Goal: Task Accomplishment & Management: Use online tool/utility

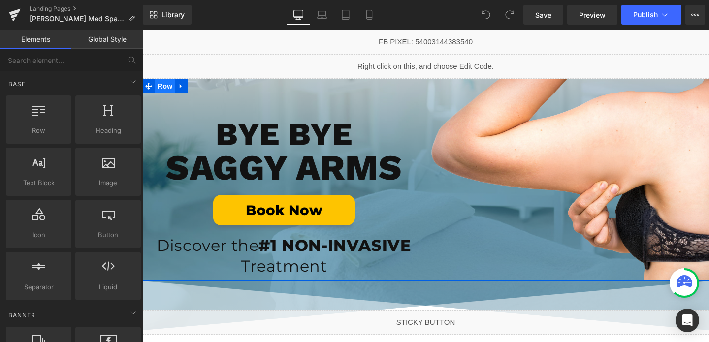
drag, startPoint x: 172, startPoint y: 87, endPoint x: 157, endPoint y: 87, distance: 15.3
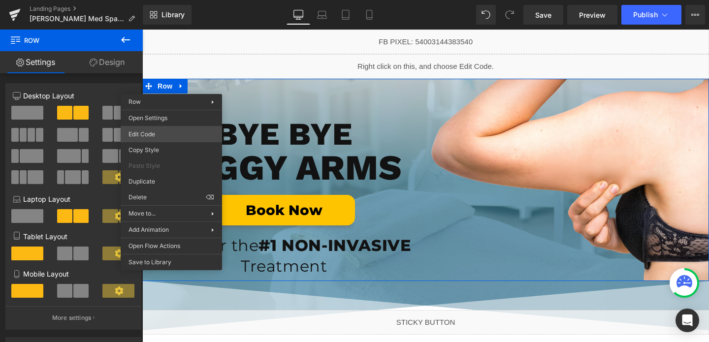
click at [155, 0] on div "Row You are previewing how the will restyle your page. You can not edit Element…" at bounding box center [354, 0] width 709 height 0
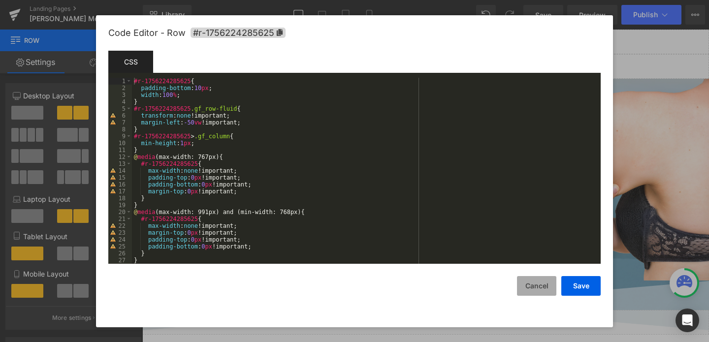
click at [529, 289] on button "Cancel" at bounding box center [536, 286] width 39 height 20
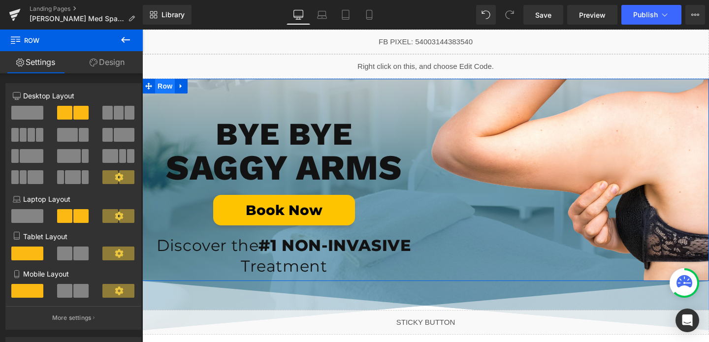
click at [171, 88] on span "Row" at bounding box center [165, 86] width 20 height 15
click at [107, 57] on link "Design" at bounding box center [106, 62] width 71 height 22
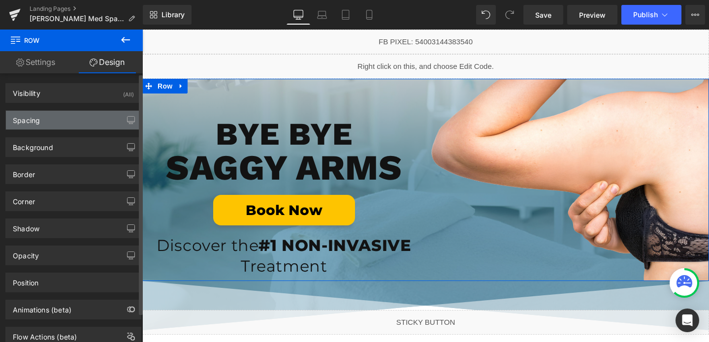
click at [47, 124] on div "Spacing" at bounding box center [73, 120] width 135 height 19
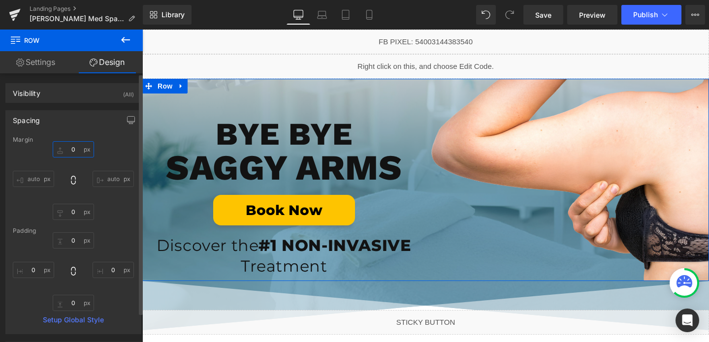
click at [75, 150] on input "0" at bounding box center [73, 149] width 41 height 16
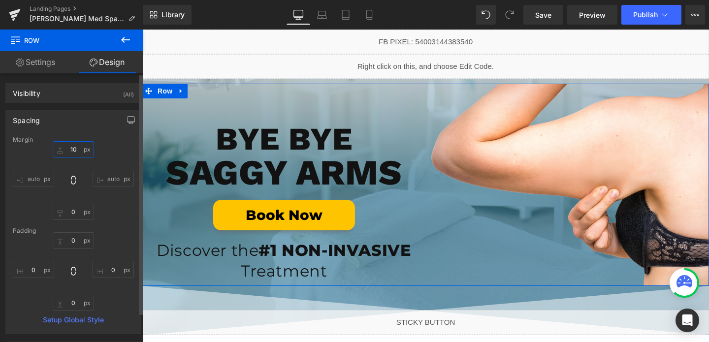
type input "100"
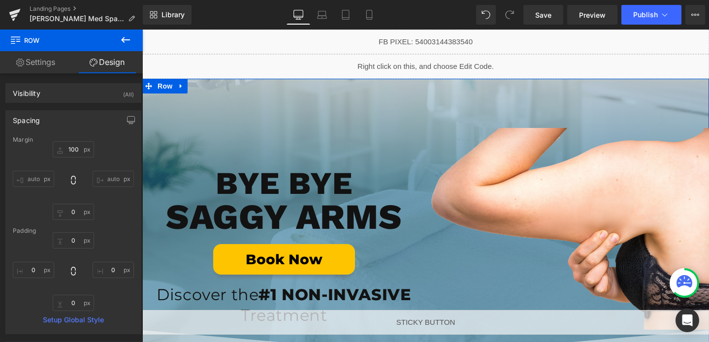
click at [235, 100] on div "Image BYE BYE Heading SAGGY ARMS Heading Book Now Button Discover the #1 NON-IN…" at bounding box center [425, 229] width 567 height 301
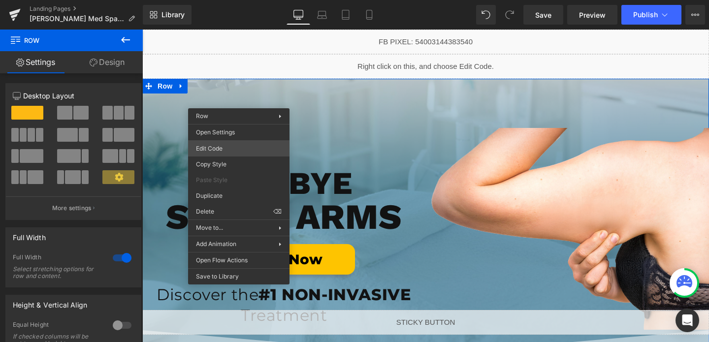
click at [211, 0] on div "Row You are previewing how the will restyle your page. You can not edit Element…" at bounding box center [354, 0] width 709 height 0
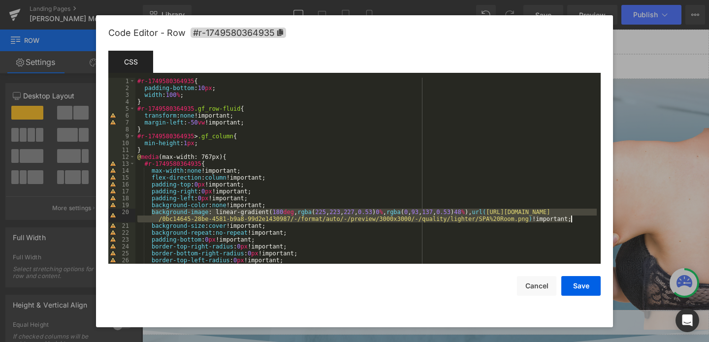
drag, startPoint x: 151, startPoint y: 211, endPoint x: 585, endPoint y: 222, distance: 433.5
click at [585, 222] on div "#r-1749580364935 { padding-bottom : 10 px ; width : 100 % ; } #r-1749580364935 …" at bounding box center [365, 178] width 461 height 200
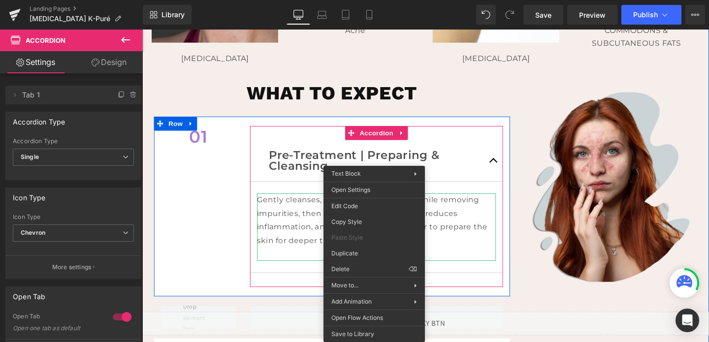
drag, startPoint x: 384, startPoint y: 235, endPoint x: 509, endPoint y: 252, distance: 126.2
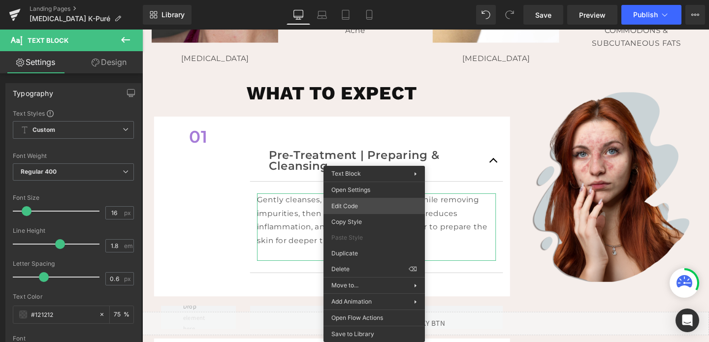
click at [369, 0] on div "Text Block You are previewing how the will restyle your page. You can not edit …" at bounding box center [354, 0] width 709 height 0
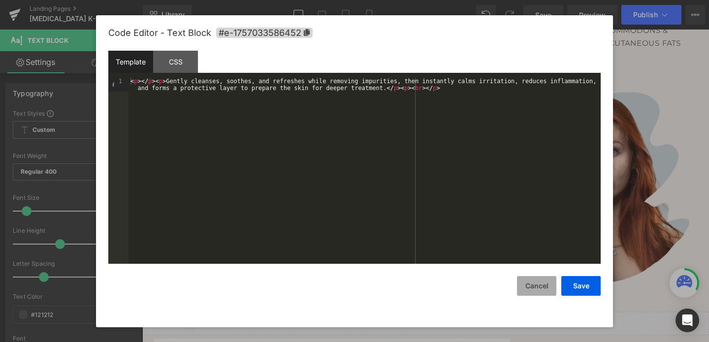
click at [529, 289] on button "Cancel" at bounding box center [536, 286] width 39 height 20
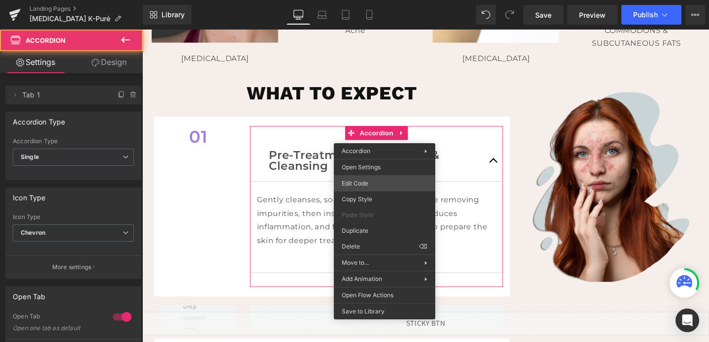
click at [368, 0] on div "Accordion You are previewing how the will restyle your page. You can not edit E…" at bounding box center [354, 0] width 709 height 0
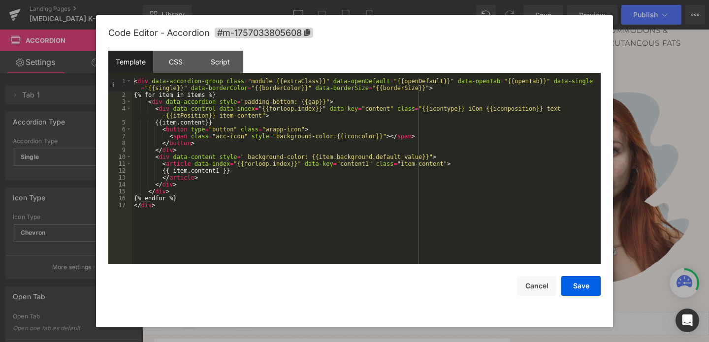
click at [186, 73] on div "Template CSS Script Data" at bounding box center [354, 64] width 492 height 27
click at [180, 69] on div "CSS" at bounding box center [175, 62] width 45 height 22
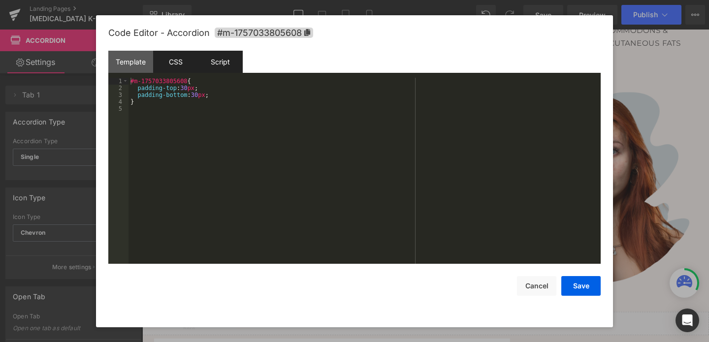
click at [215, 61] on div "Script" at bounding box center [220, 62] width 45 height 22
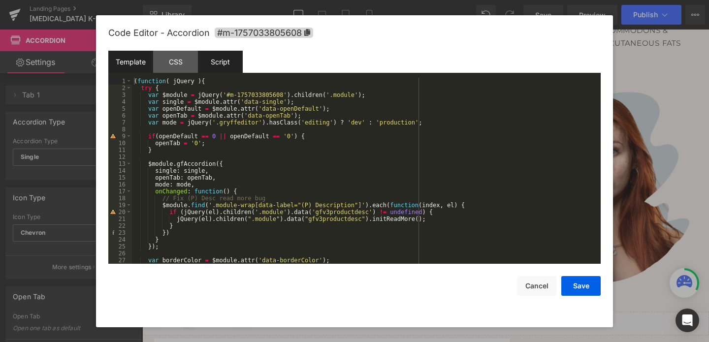
click at [144, 56] on div "Template" at bounding box center [130, 62] width 45 height 22
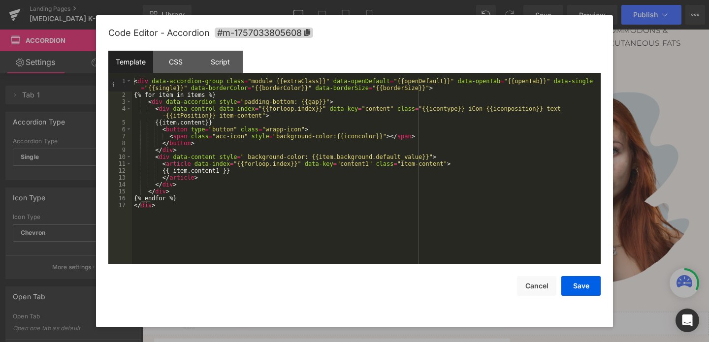
click at [174, 73] on div "Template CSS Script Data" at bounding box center [354, 64] width 492 height 27
drag, startPoint x: 190, startPoint y: 88, endPoint x: 307, endPoint y: 89, distance: 116.7
click at [307, 89] on div "< div data-accordion-group class = "module {{extraClass}}" data-openDefault = "…" at bounding box center [366, 181] width 469 height 207
click at [573, 283] on button "Save" at bounding box center [580, 286] width 39 height 20
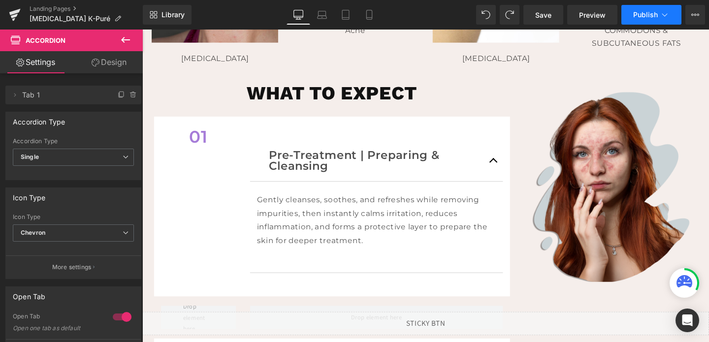
click at [663, 11] on icon at bounding box center [665, 15] width 10 height 10
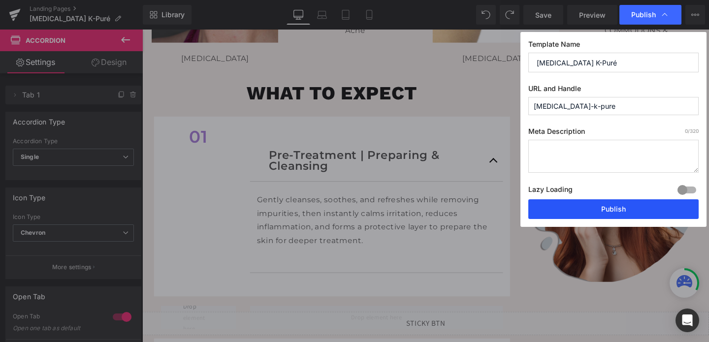
click at [589, 216] on button "Publish" at bounding box center [613, 209] width 170 height 20
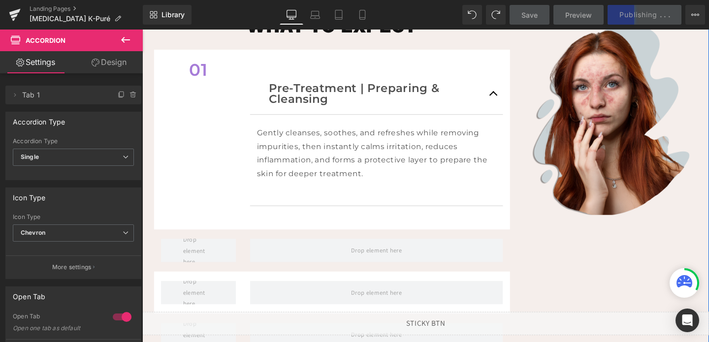
scroll to position [628, 0]
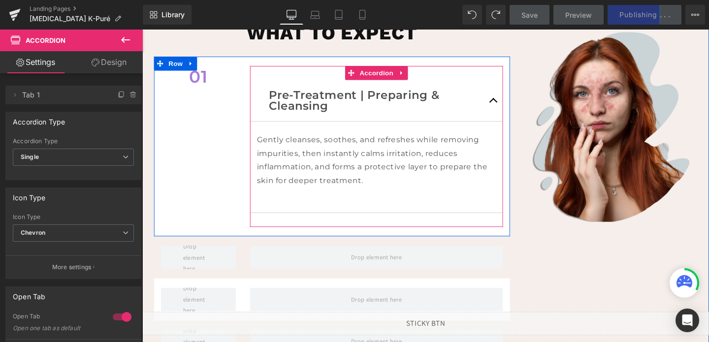
click at [512, 106] on button "button" at bounding box center [512, 104] width 20 height 43
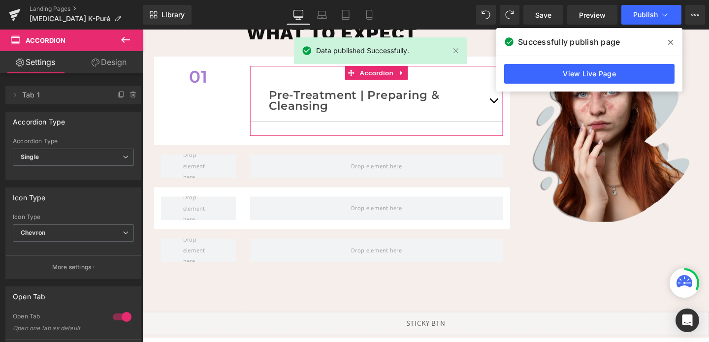
click at [115, 63] on link "Design" at bounding box center [108, 62] width 71 height 22
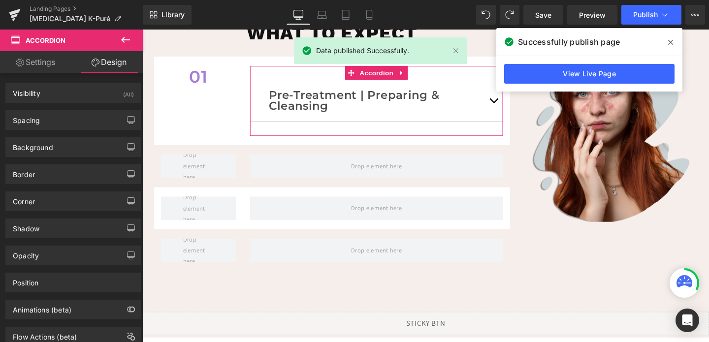
type input "0"
type input "30"
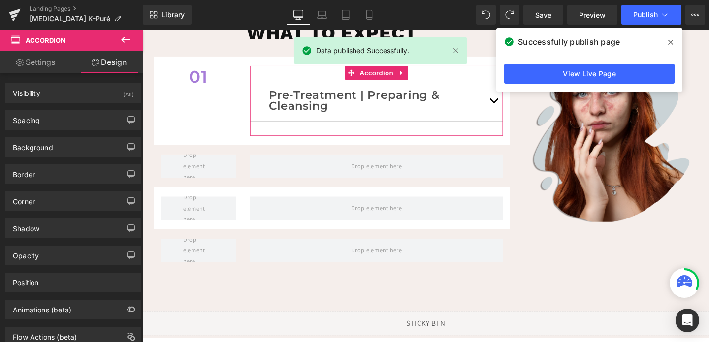
type input "0"
type input "30"
type input "0"
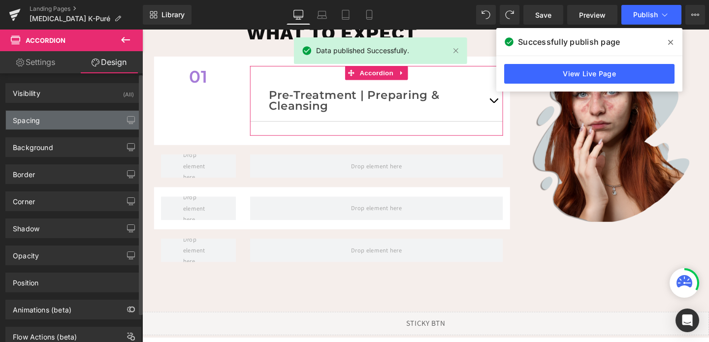
click at [69, 116] on div "Spacing" at bounding box center [73, 120] width 135 height 19
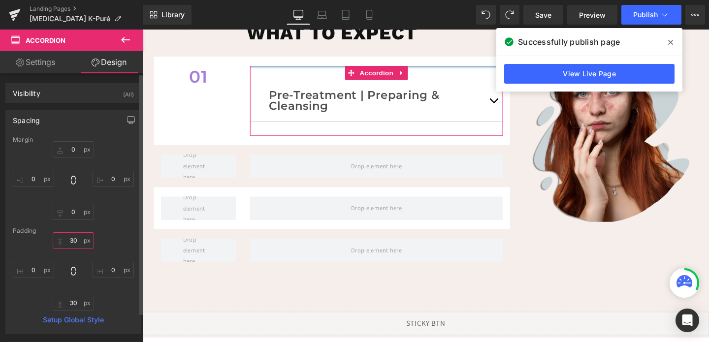
click at [71, 240] on input "30" at bounding box center [73, 240] width 41 height 16
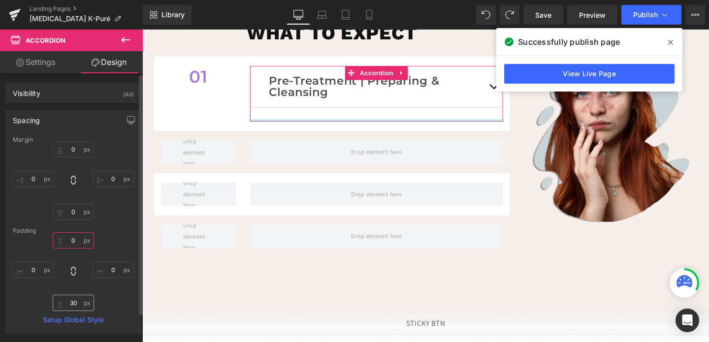
type input "0"
click at [72, 306] on input "30" at bounding box center [73, 303] width 41 height 16
type input "0"
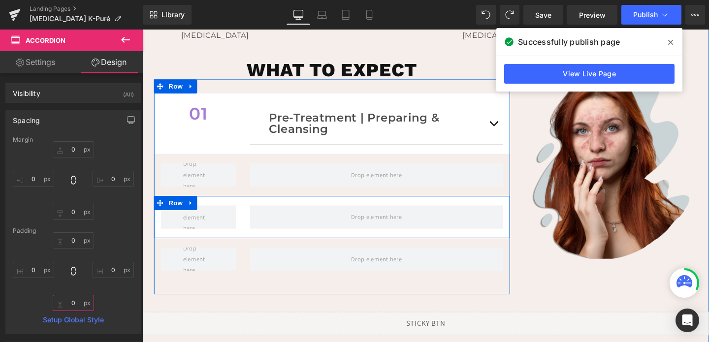
scroll to position [566, 0]
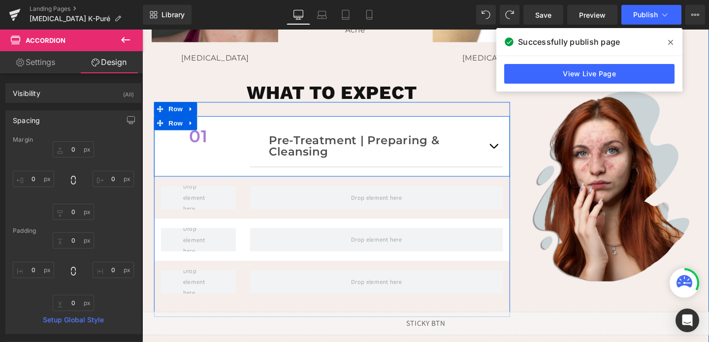
click at [227, 155] on div "01 Text Block Pre-Treatment | Preparing & Cleansing Text Block Gently cleanses,…" at bounding box center [342, 153] width 374 height 64
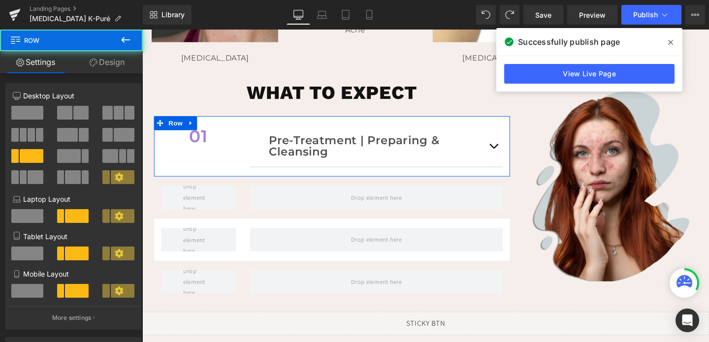
click at [100, 64] on link "Design" at bounding box center [106, 62] width 71 height 22
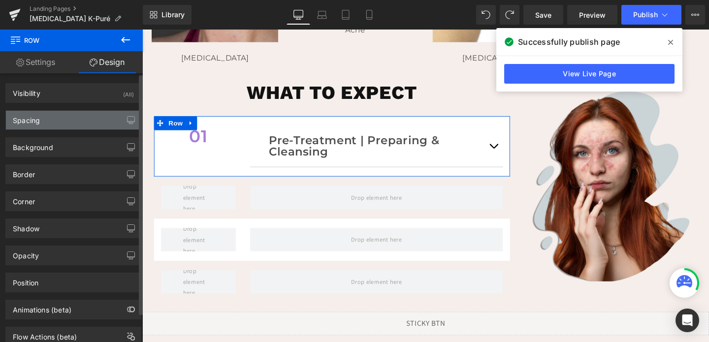
click at [80, 115] on div "Spacing" at bounding box center [73, 120] width 135 height 19
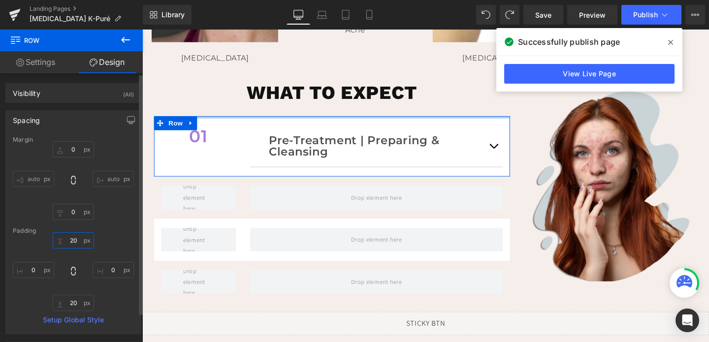
click at [73, 240] on input "20" at bounding box center [73, 240] width 41 height 16
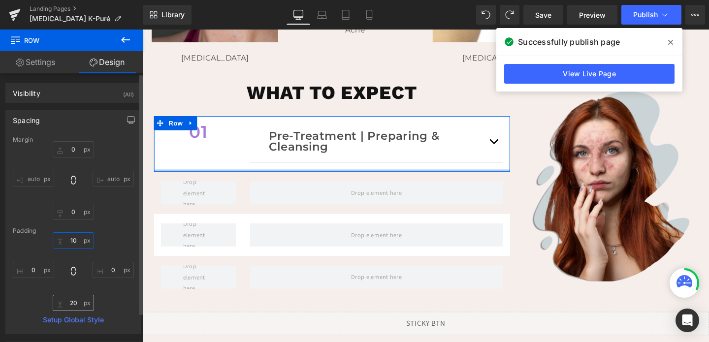
type input "10"
click at [74, 301] on input "20" at bounding box center [73, 303] width 41 height 16
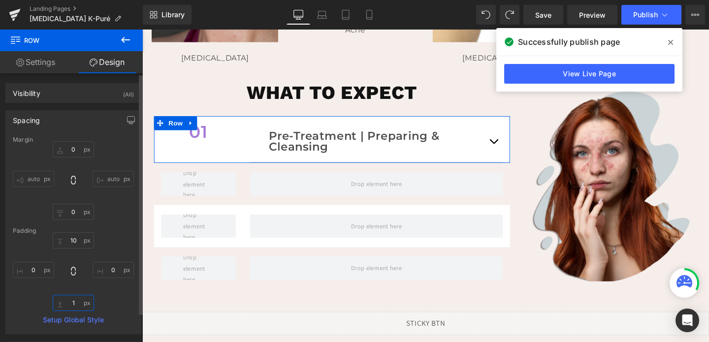
type input "10"
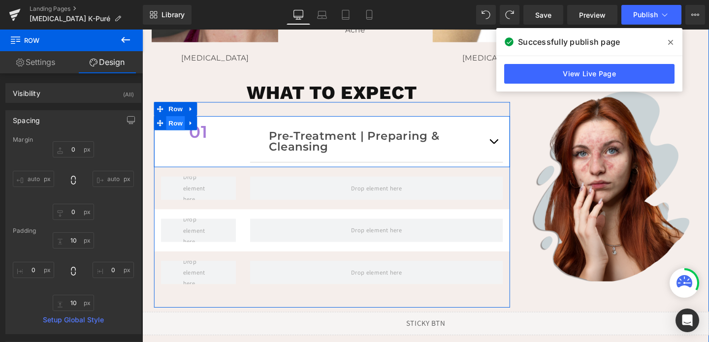
click at [183, 128] on span "Row" at bounding box center [177, 128] width 20 height 15
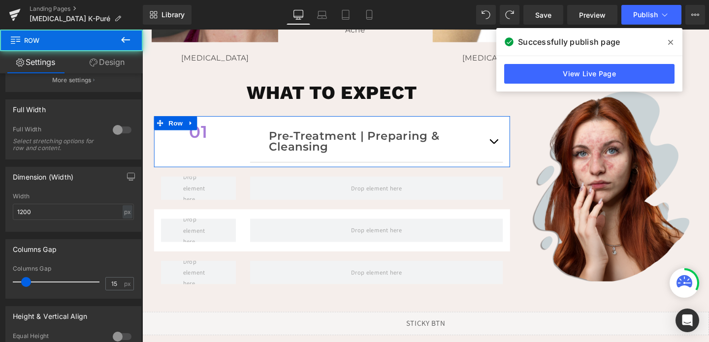
scroll to position [307, 0]
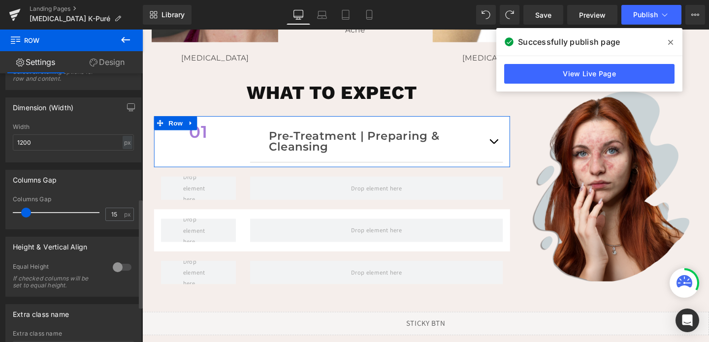
click at [115, 275] on div at bounding box center [122, 268] width 24 height 16
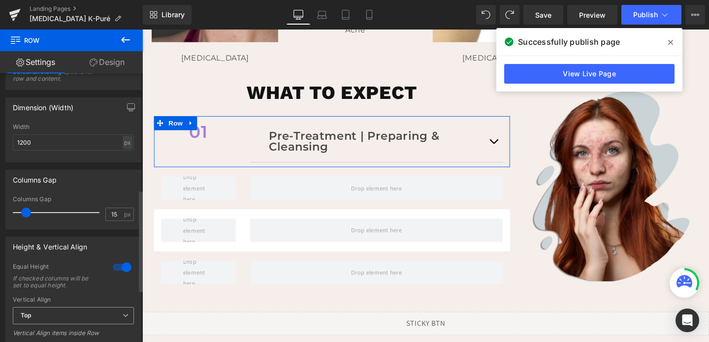
click at [57, 321] on span "Top" at bounding box center [73, 315] width 121 height 17
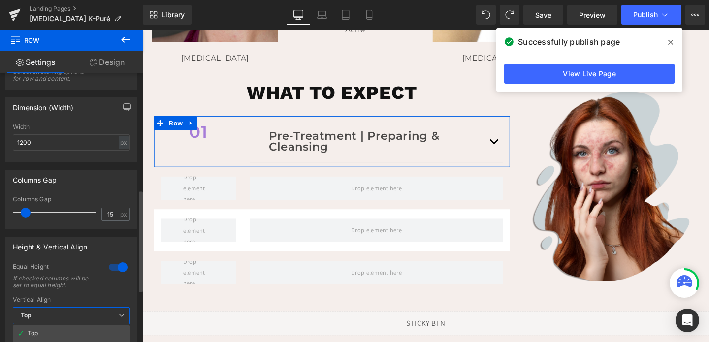
click at [84, 263] on div "Height & Vertical Align 1 Equal Height If checked columns will be set to equal …" at bounding box center [71, 292] width 132 height 110
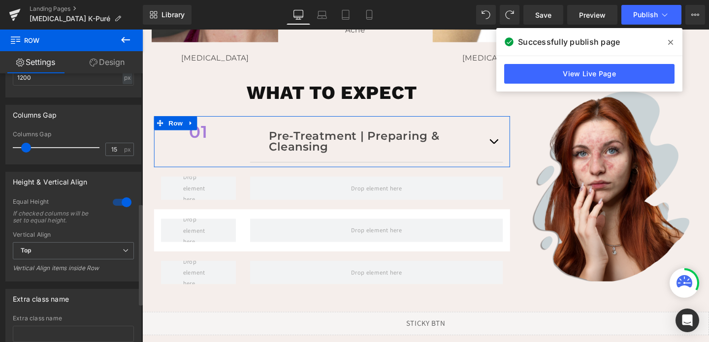
scroll to position [415, 0]
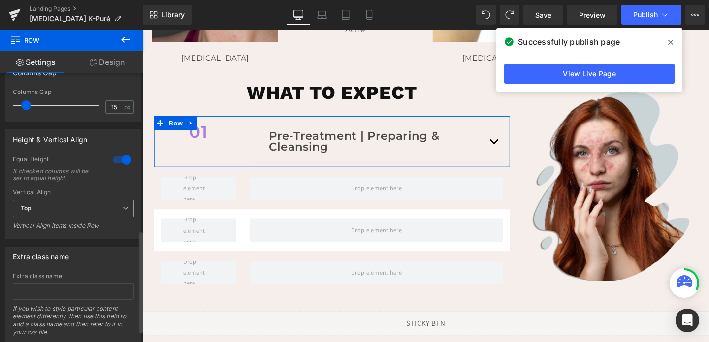
click at [93, 206] on span "Top" at bounding box center [73, 208] width 121 height 17
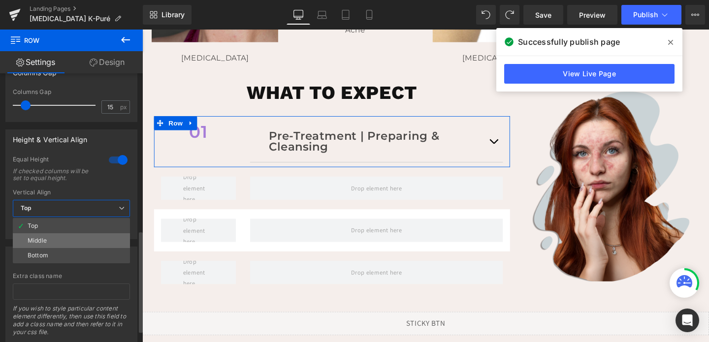
click at [75, 240] on li "Middle" at bounding box center [71, 240] width 117 height 15
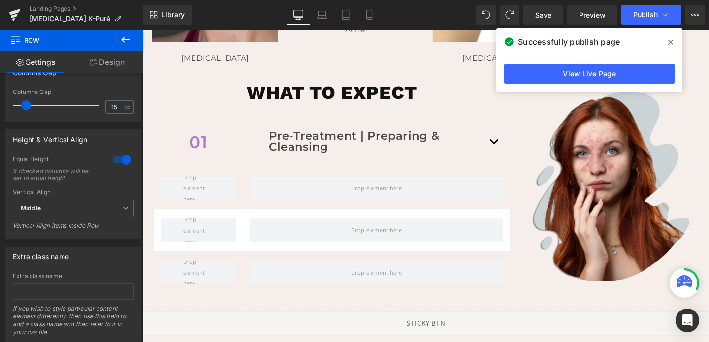
click at [126, 43] on icon at bounding box center [126, 40] width 12 height 12
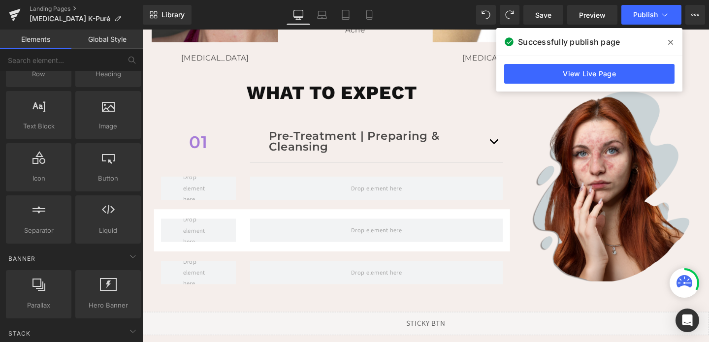
scroll to position [0, 0]
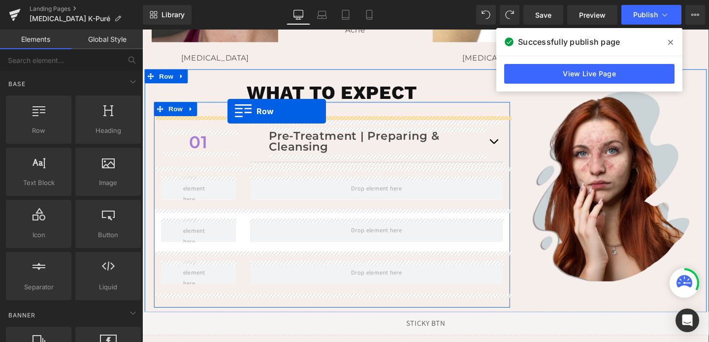
drag, startPoint x: 190, startPoint y: 165, endPoint x: 232, endPoint y: 116, distance: 65.3
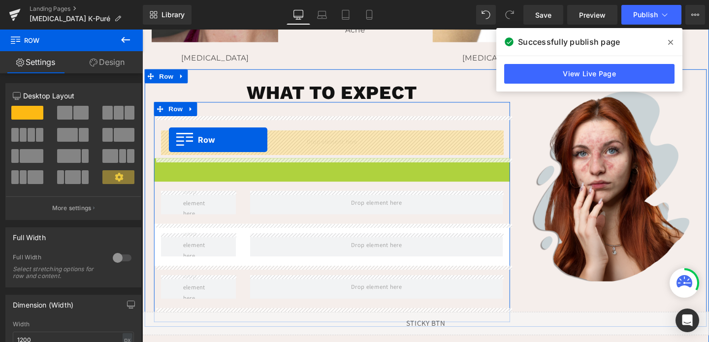
drag, startPoint x: 163, startPoint y: 171, endPoint x: 170, endPoint y: 145, distance: 26.8
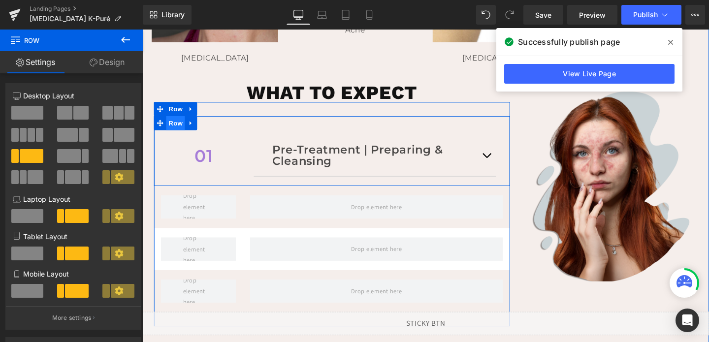
click at [182, 130] on span "Row" at bounding box center [177, 128] width 20 height 15
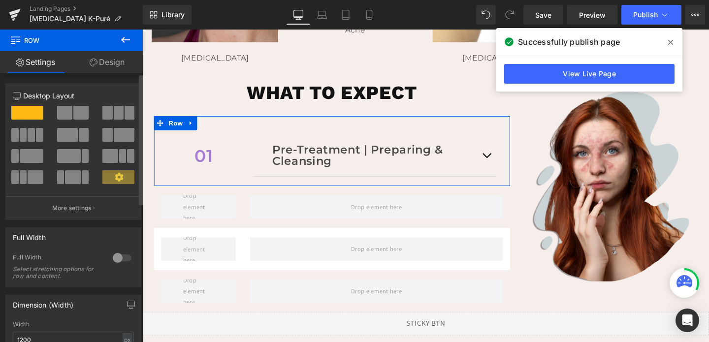
click at [118, 255] on div at bounding box center [122, 258] width 24 height 16
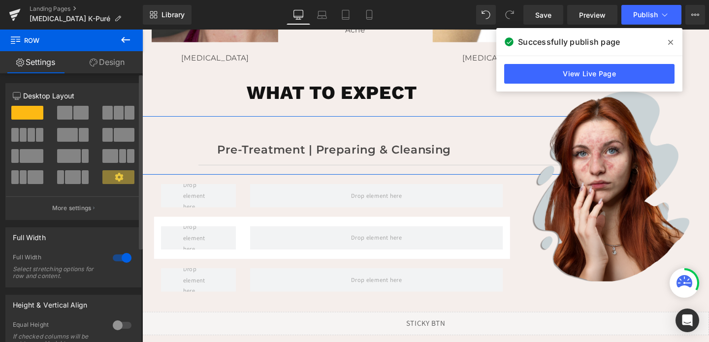
click at [118, 255] on div at bounding box center [122, 258] width 24 height 16
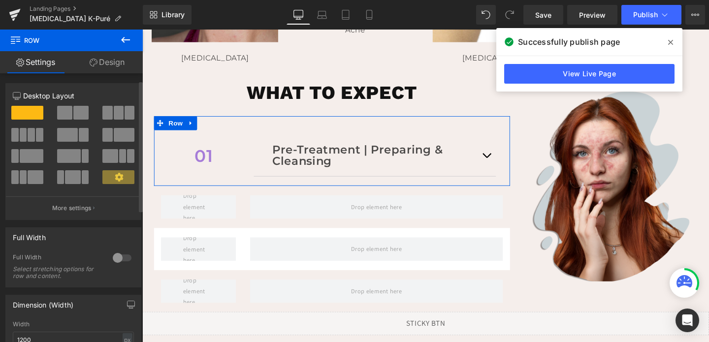
scroll to position [55, 0]
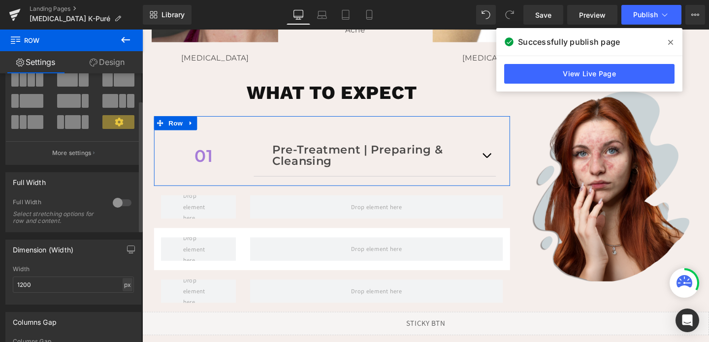
click at [123, 285] on div "px" at bounding box center [128, 284] width 10 height 13
click at [121, 303] on li "%" at bounding box center [127, 300] width 12 height 14
type input "100"
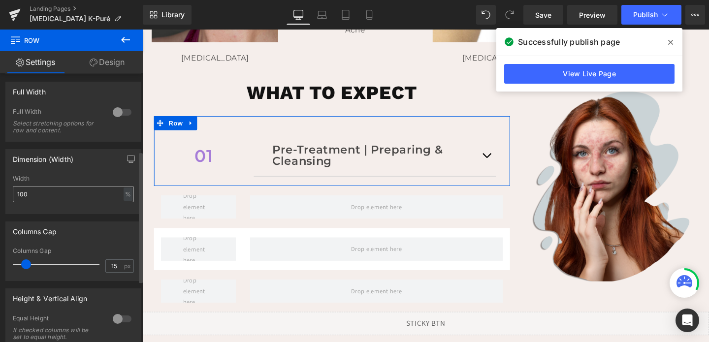
scroll to position [166, 0]
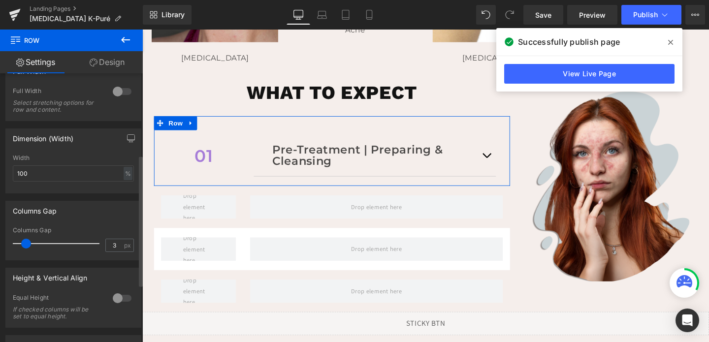
type input "0"
drag, startPoint x: 24, startPoint y: 245, endPoint x: 4, endPoint y: 246, distance: 20.2
click at [4, 246] on div "Columns Gap 0px Columns Gap 0 px" at bounding box center [73, 227] width 147 height 67
click at [98, 63] on link "Design" at bounding box center [106, 62] width 71 height 22
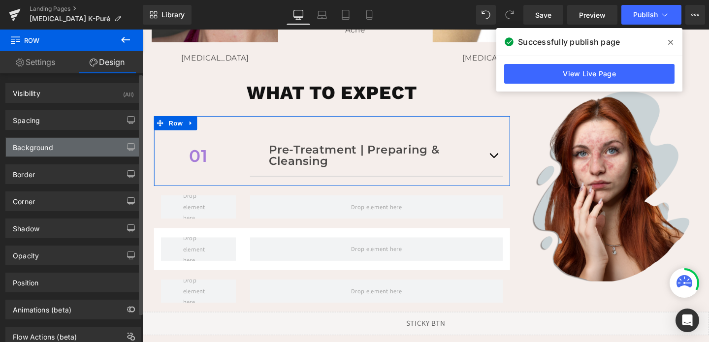
click at [58, 145] on div "Background" at bounding box center [73, 147] width 135 height 19
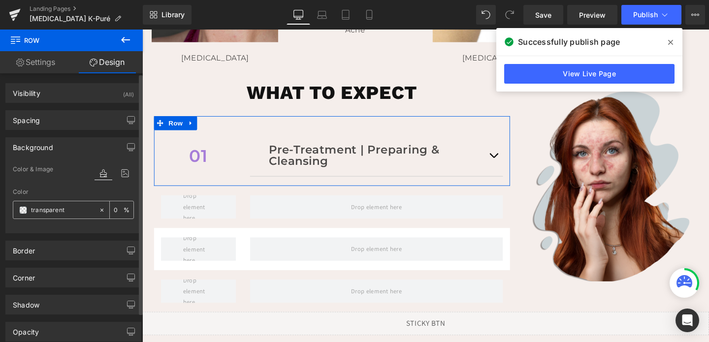
click at [49, 214] on input "transparent" at bounding box center [62, 210] width 63 height 11
type input "fff"
type input "100"
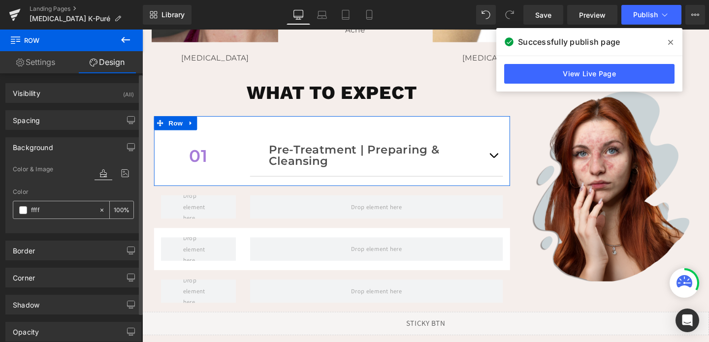
type input "fffff"
type input "0"
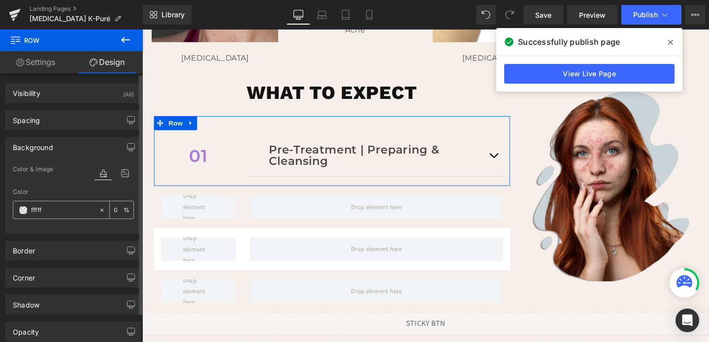
type input "ffffff"
type input "100"
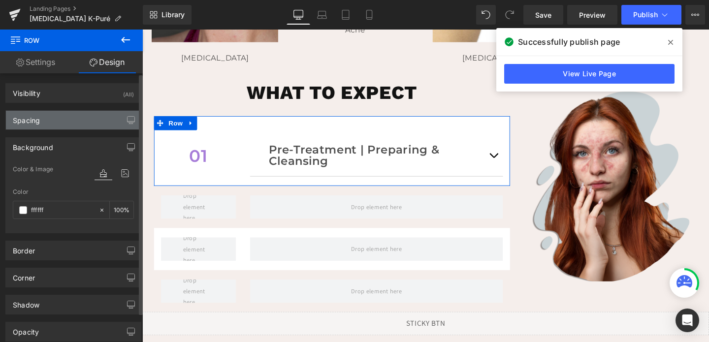
type input "#ffffff"
click at [61, 120] on div "Spacing" at bounding box center [73, 120] width 135 height 19
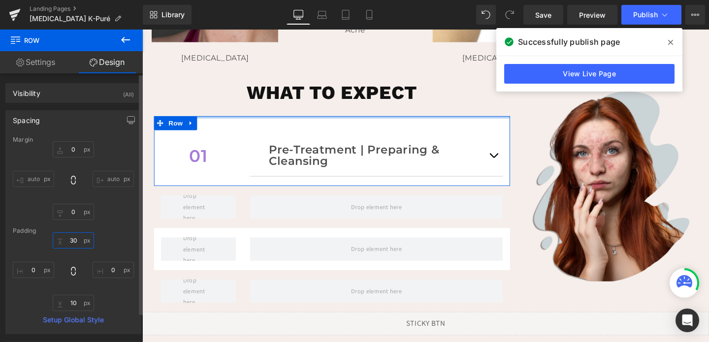
click at [71, 243] on input "30" at bounding box center [73, 240] width 41 height 16
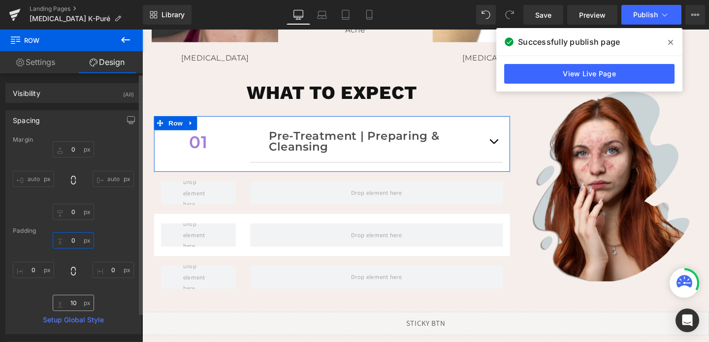
type input "0"
click at [73, 309] on input "10" at bounding box center [73, 303] width 41 height 16
type input "0"
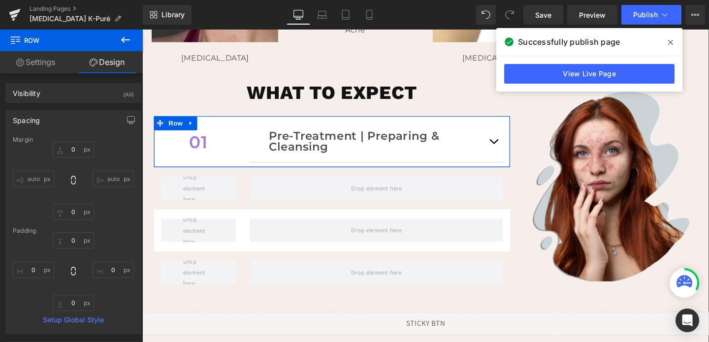
click at [253, 145] on div "Pre-Treatment | Preparing & Cleansing Text Block Gently cleanses, soothes, and …" at bounding box center [388, 148] width 281 height 44
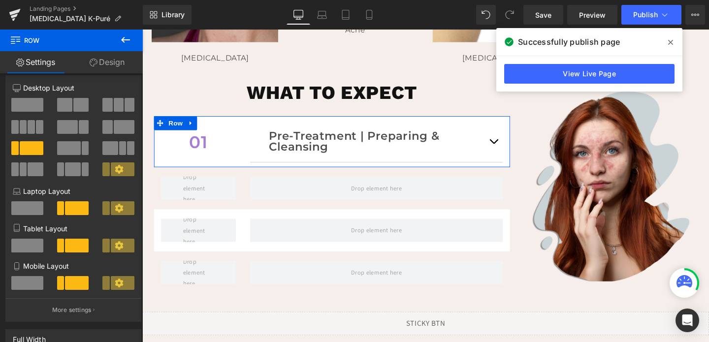
scroll to position [11, 0]
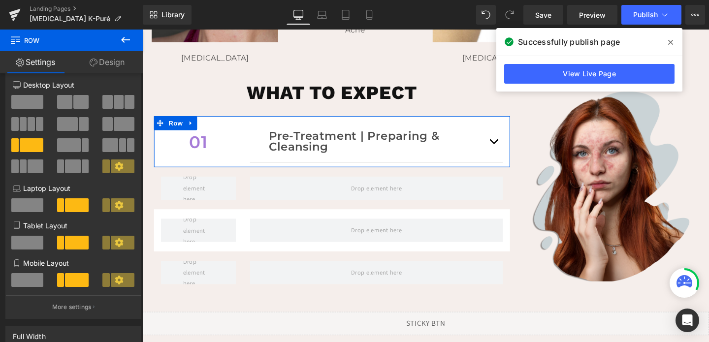
click at [113, 61] on link "Design" at bounding box center [106, 62] width 71 height 22
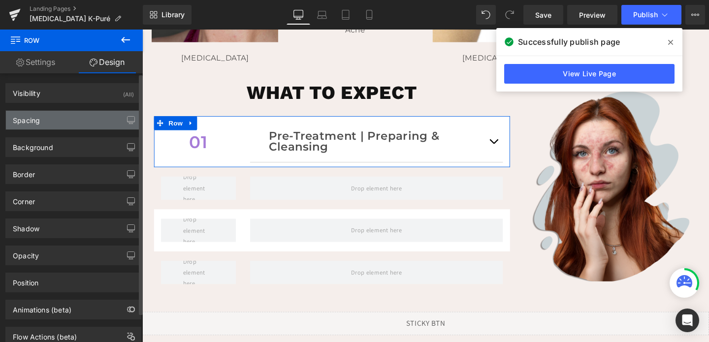
click at [51, 128] on div "Spacing" at bounding box center [73, 120] width 135 height 19
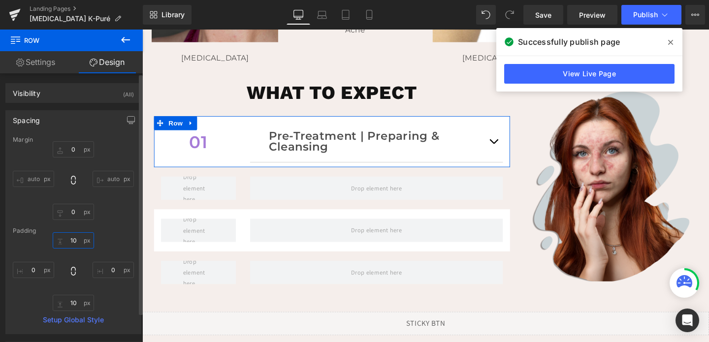
click at [75, 237] on input "10" at bounding box center [73, 240] width 41 height 16
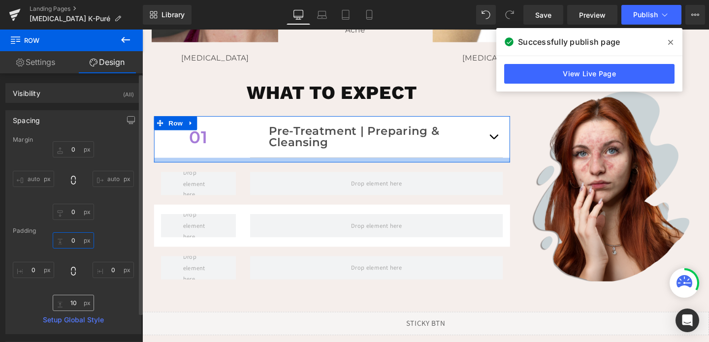
type input "0"
click at [76, 300] on input "10" at bounding box center [73, 303] width 41 height 16
type input "0"
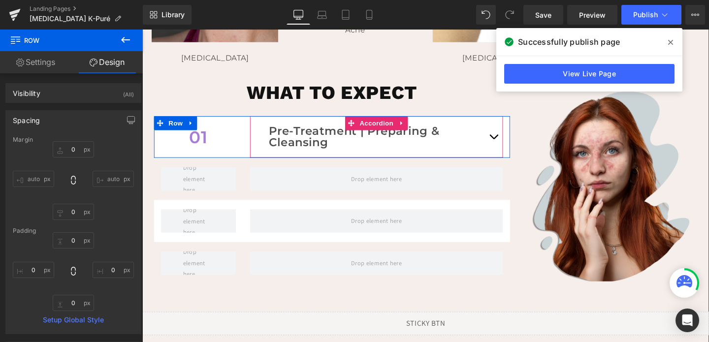
click at [514, 143] on button "button" at bounding box center [512, 142] width 20 height 43
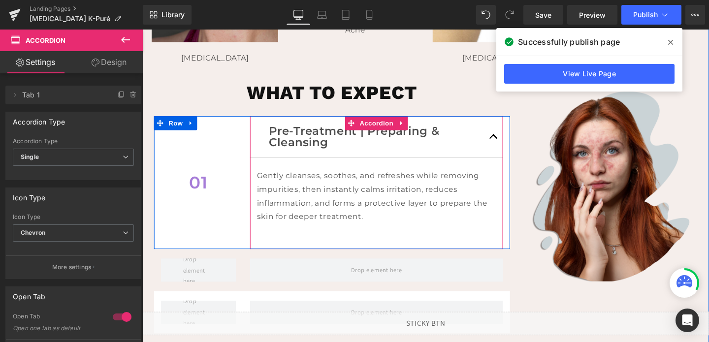
click at [513, 147] on button "button" at bounding box center [512, 142] width 20 height 43
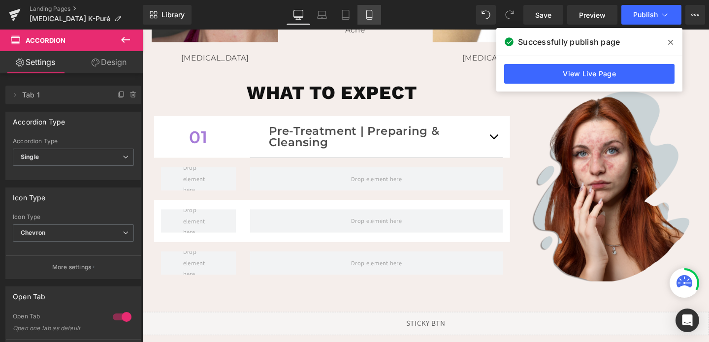
click at [362, 19] on link "Mobile" at bounding box center [370, 15] width 24 height 20
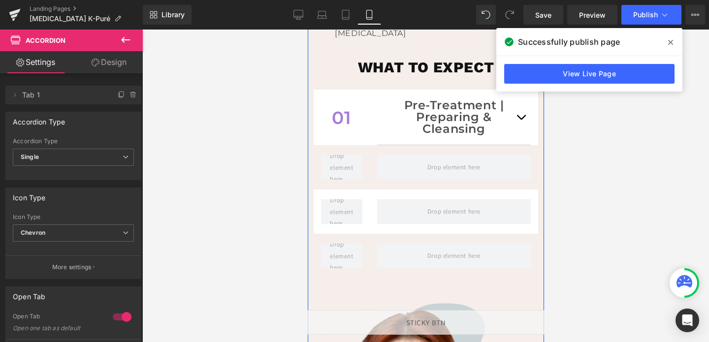
scroll to position [888, 0]
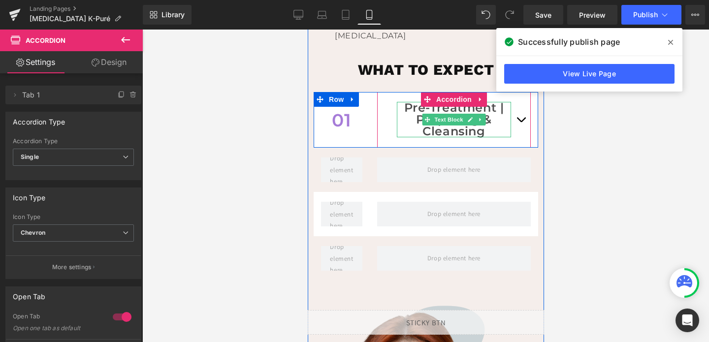
click at [499, 106] on p "Pre-Treatment | Preparing & Cleansing" at bounding box center [453, 119] width 114 height 35
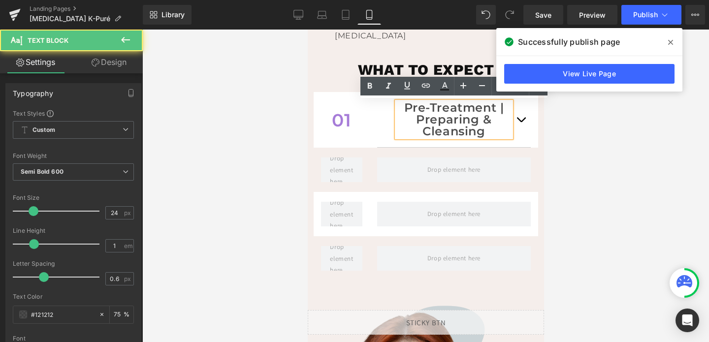
click at [499, 106] on p "Pre-Treatment | Preparing & Cleansing" at bounding box center [453, 119] width 114 height 35
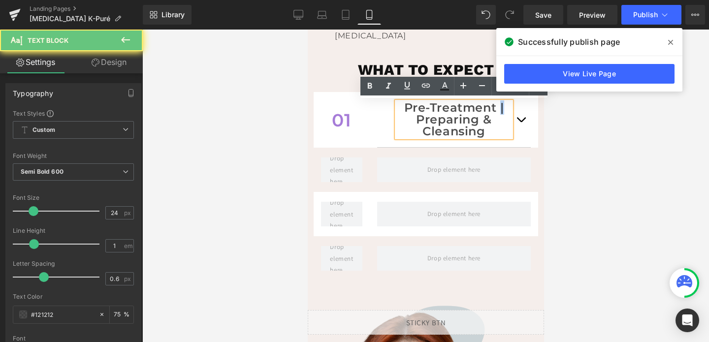
click at [499, 106] on p "Pre-Treatment | Preparing & Cleansing" at bounding box center [453, 119] width 114 height 35
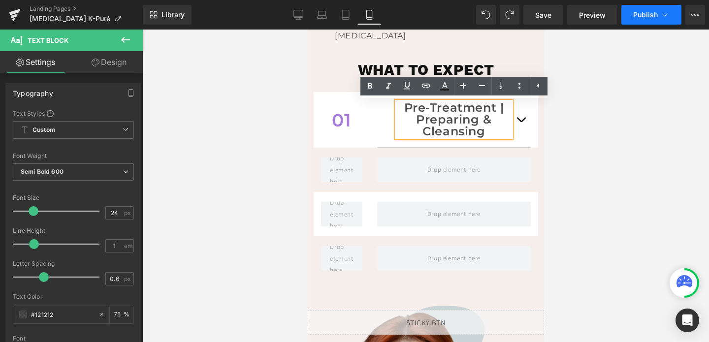
click at [652, 15] on span "Publish" at bounding box center [645, 15] width 25 height 8
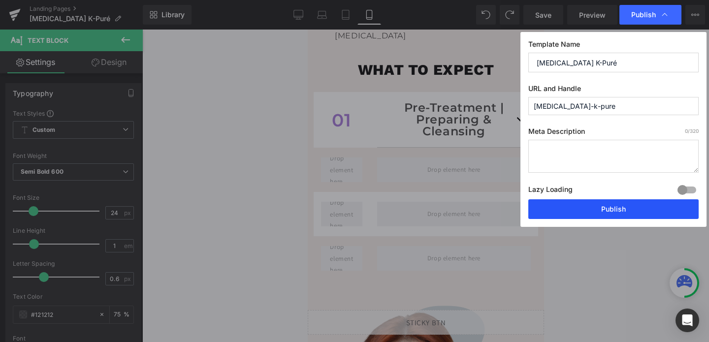
click at [608, 213] on button "Publish" at bounding box center [613, 209] width 170 height 20
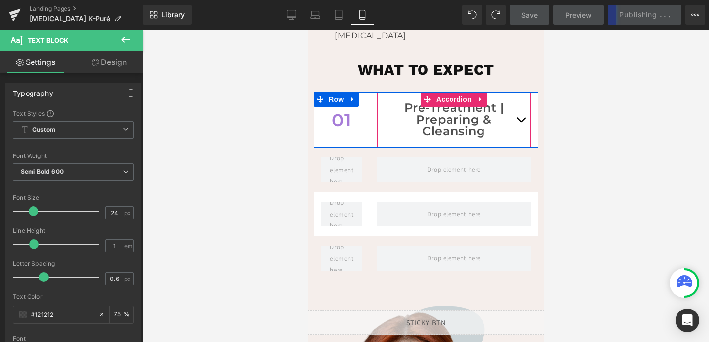
click at [521, 117] on button "button" at bounding box center [521, 119] width 20 height 55
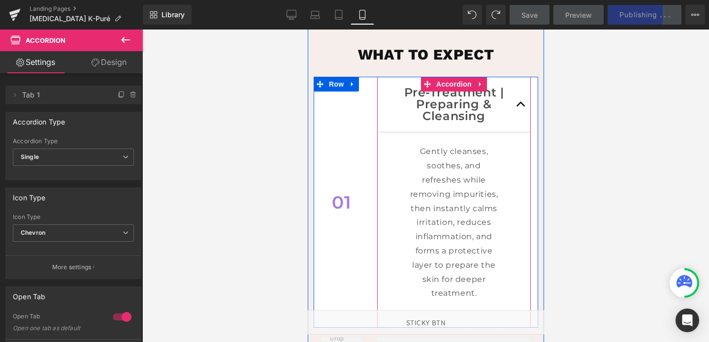
scroll to position [894, 0]
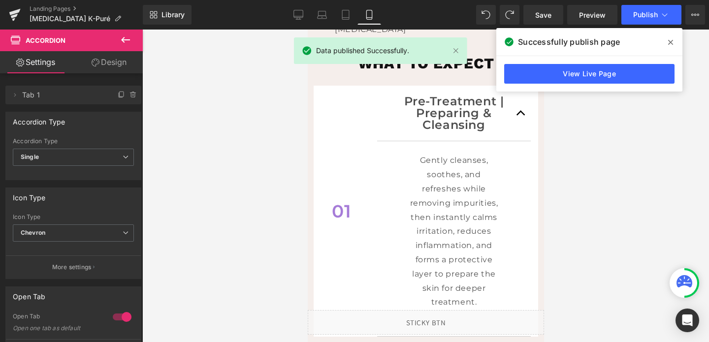
click at [123, 42] on icon at bounding box center [126, 40] width 12 height 12
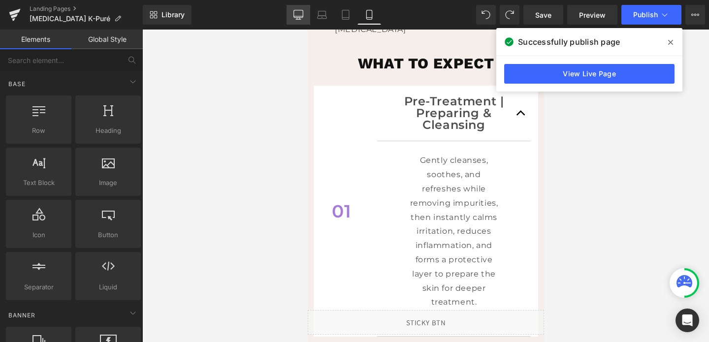
click at [290, 11] on link "Desktop" at bounding box center [299, 15] width 24 height 20
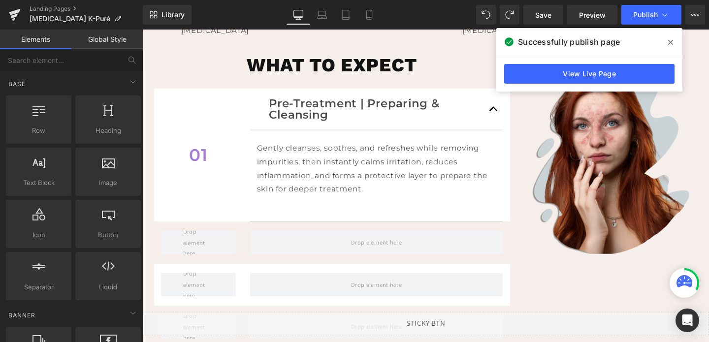
scroll to position [578, 0]
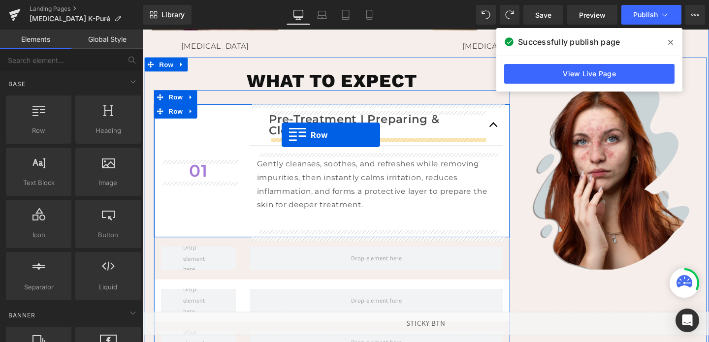
drag, startPoint x: 168, startPoint y: 148, endPoint x: 289, endPoint y: 140, distance: 120.9
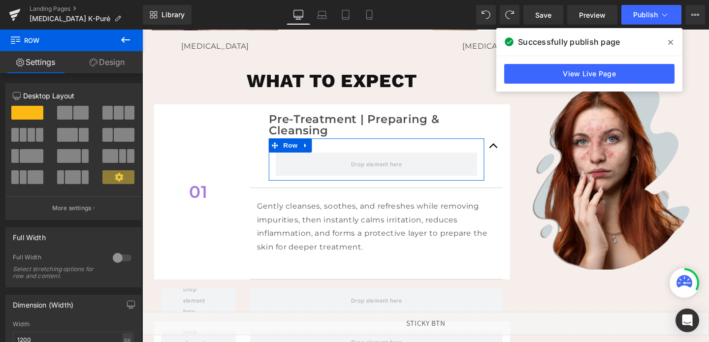
click at [65, 117] on span at bounding box center [64, 113] width 15 height 14
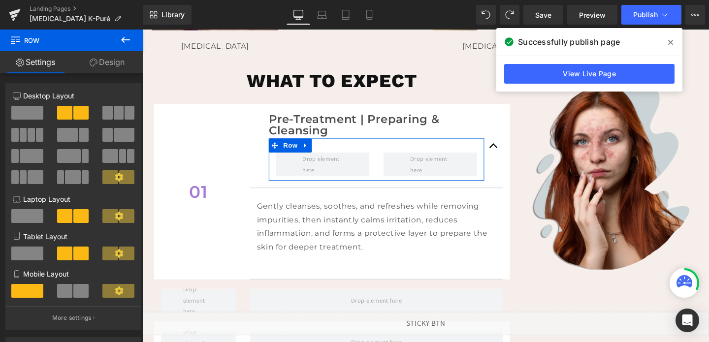
click at [65, 132] on span at bounding box center [67, 135] width 21 height 14
click at [107, 133] on span at bounding box center [107, 135] width 10 height 14
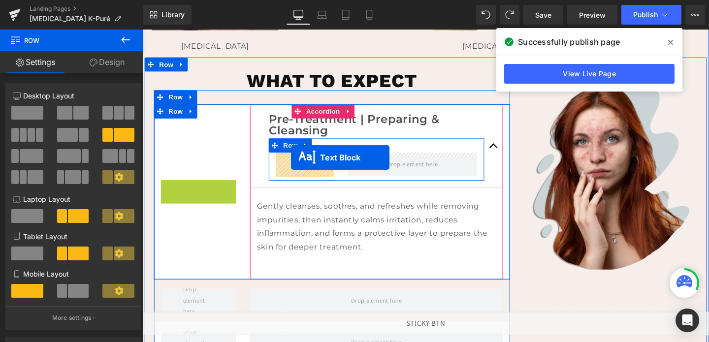
drag, startPoint x: 174, startPoint y: 200, endPoint x: 298, endPoint y: 164, distance: 129.2
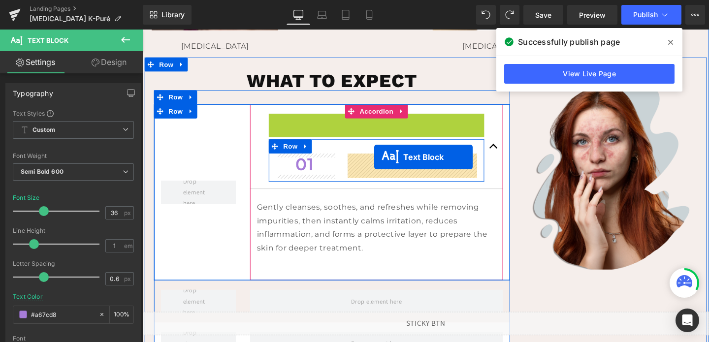
drag, startPoint x: 363, startPoint y: 130, endPoint x: 386, endPoint y: 164, distance: 41.1
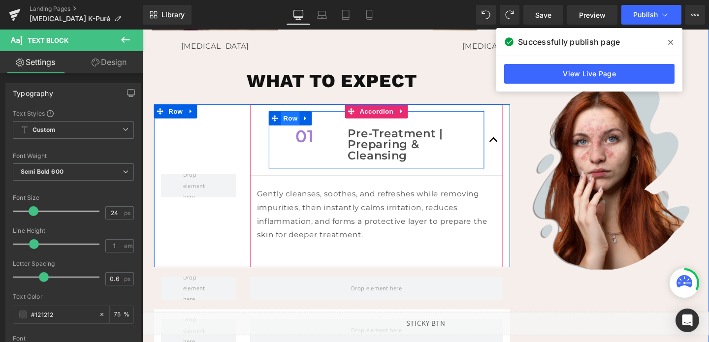
click at [300, 122] on span "Row" at bounding box center [298, 123] width 20 height 15
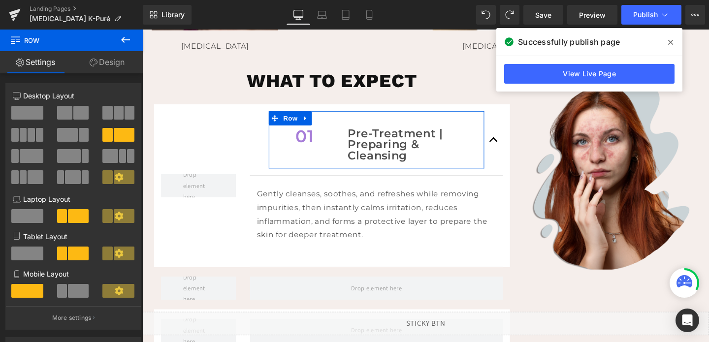
scroll to position [287, 0]
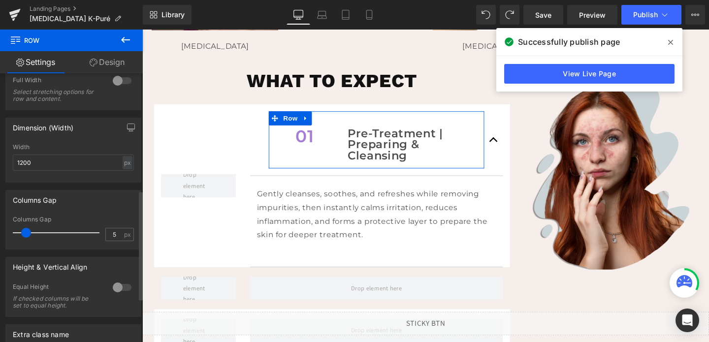
type input "0"
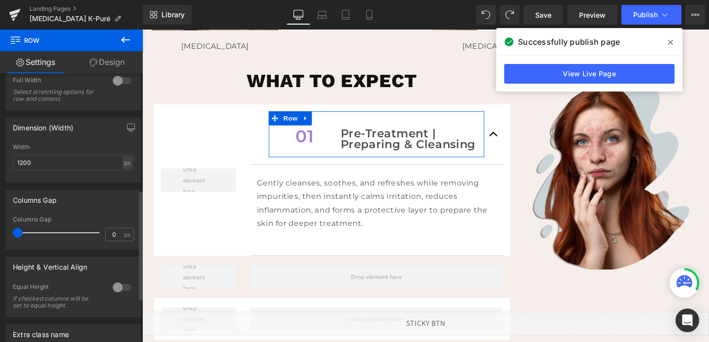
drag, startPoint x: 26, startPoint y: 234, endPoint x: 0, endPoint y: 234, distance: 26.1
click at [0, 234] on div "Columns Gap 0px Columns Gap 0 px" at bounding box center [73, 216] width 147 height 67
click at [103, 65] on link "Design" at bounding box center [106, 62] width 71 height 22
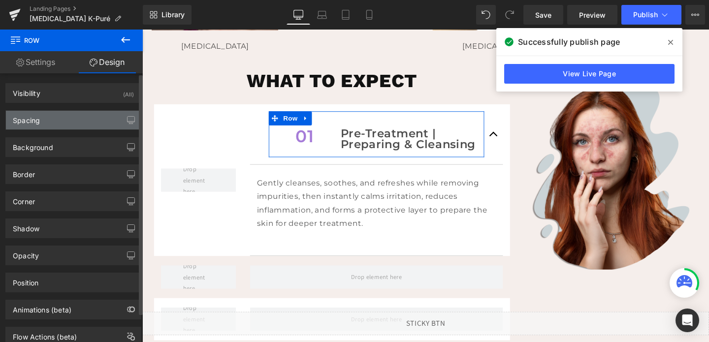
click at [58, 119] on div "Spacing" at bounding box center [73, 120] width 135 height 19
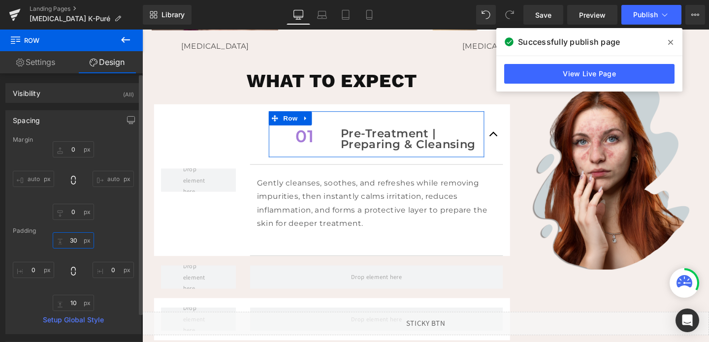
click at [79, 239] on input "30" at bounding box center [73, 240] width 41 height 16
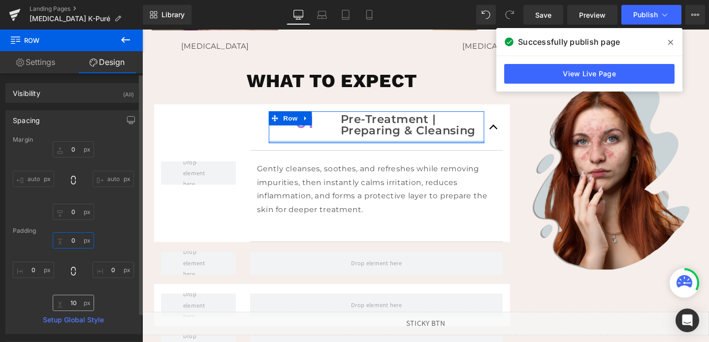
type input "0"
click at [75, 306] on input "10" at bounding box center [73, 303] width 41 height 16
type input "0"
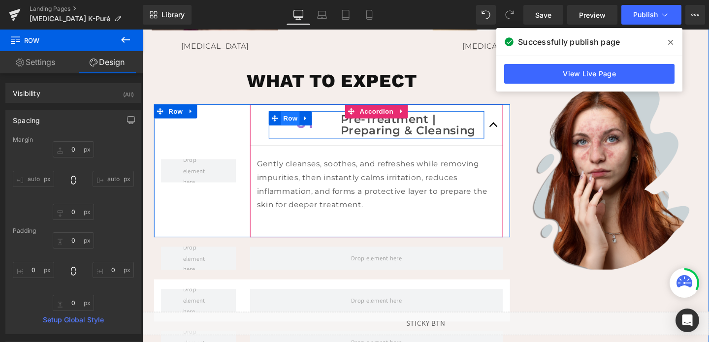
click at [300, 124] on span "Row" at bounding box center [298, 123] width 20 height 15
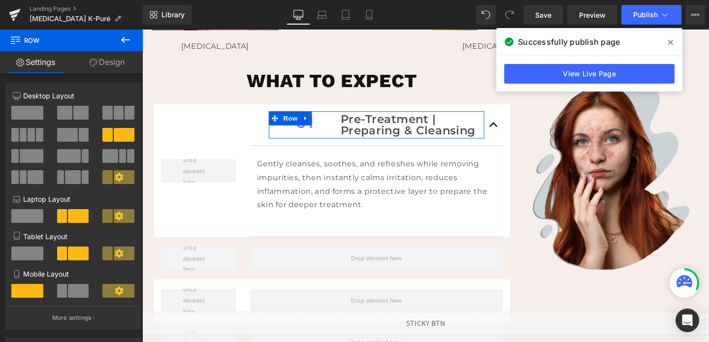
click at [64, 297] on span at bounding box center [62, 291] width 10 height 14
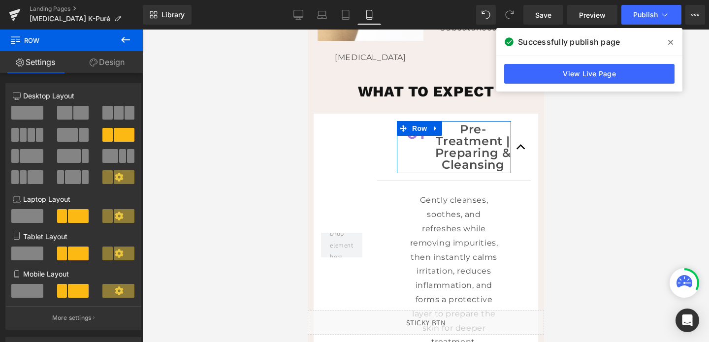
scroll to position [867, 0]
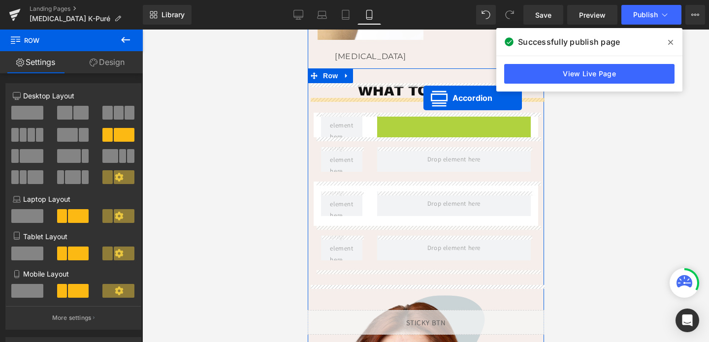
drag, startPoint x: 426, startPoint y: 118, endPoint x: 423, endPoint y: 98, distance: 19.9
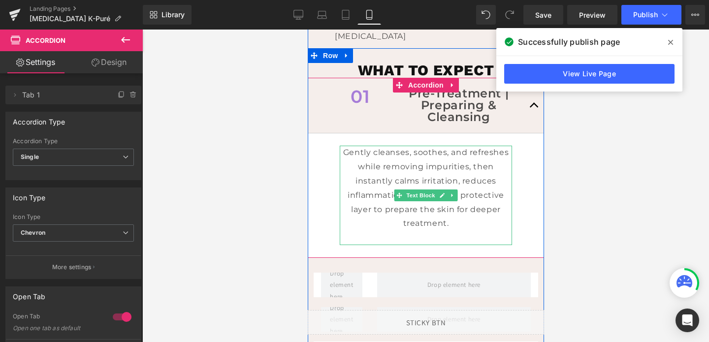
scroll to position [884, 0]
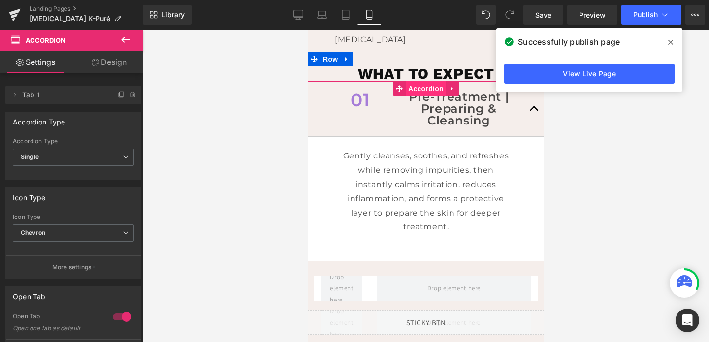
click at [428, 88] on span "Accordion" at bounding box center [425, 88] width 40 height 15
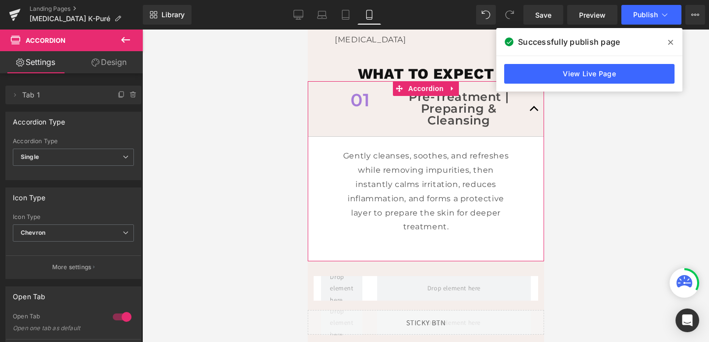
click at [103, 65] on link "Design" at bounding box center [108, 62] width 71 height 22
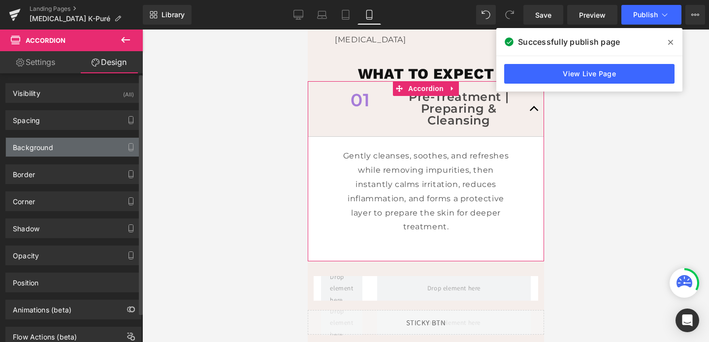
click at [60, 141] on div "Background" at bounding box center [73, 147] width 135 height 19
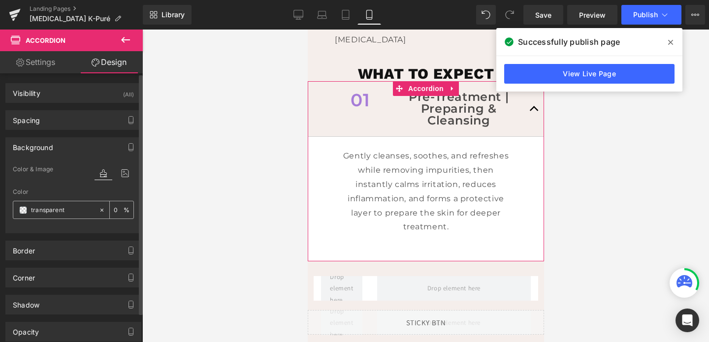
click at [52, 205] on input "transparent" at bounding box center [62, 210] width 63 height 11
type input "fff"
type input "100"
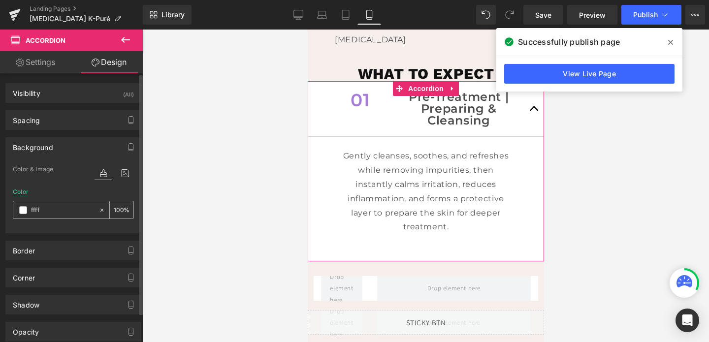
type input "fffff"
type input "0"
type input "ffffff"
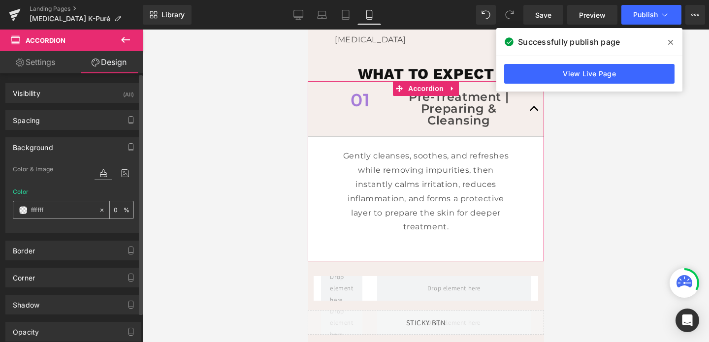
type input "100"
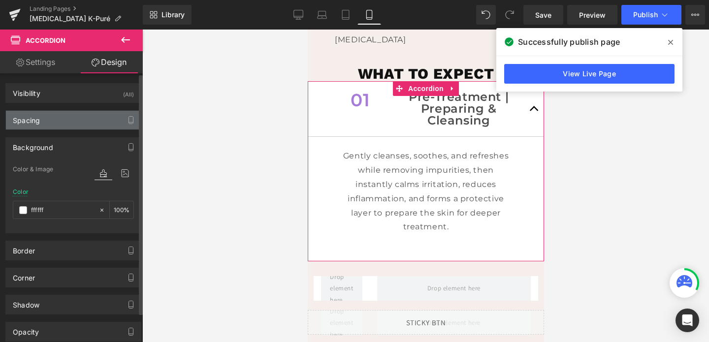
type input "#ffffff"
click at [55, 116] on div "Spacing" at bounding box center [73, 120] width 135 height 19
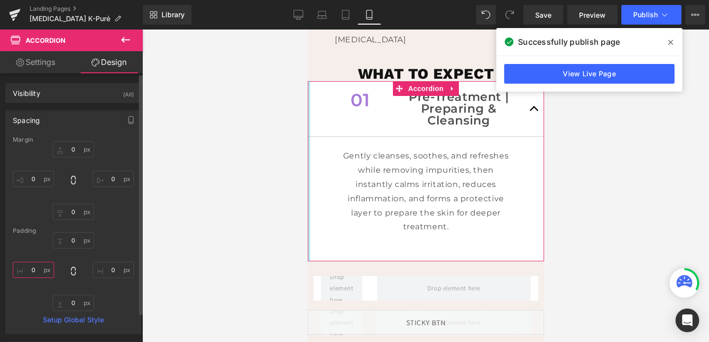
click at [35, 266] on input "0" at bounding box center [33, 270] width 41 height 16
type input "5"
click at [109, 264] on input "0" at bounding box center [113, 270] width 41 height 16
type input "5"
click at [29, 269] on input "5" at bounding box center [33, 270] width 41 height 16
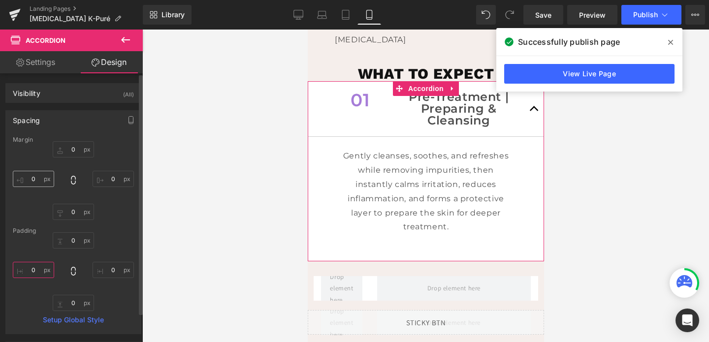
type input "0"
click at [34, 180] on input "0" at bounding box center [33, 179] width 41 height 16
type input "10"
click at [105, 181] on input "0" at bounding box center [113, 179] width 41 height 16
type input "10"
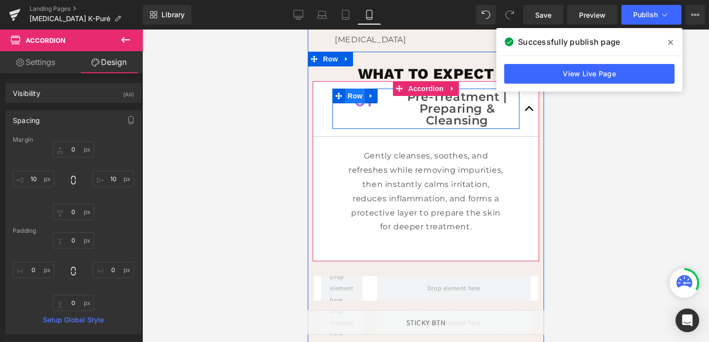
click at [354, 96] on span "Row" at bounding box center [355, 96] width 20 height 15
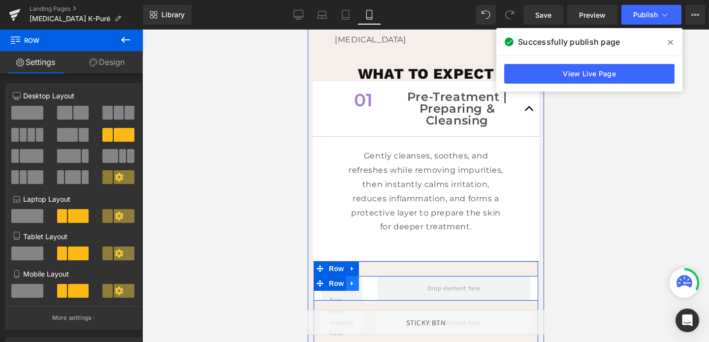
click at [356, 282] on link at bounding box center [352, 283] width 13 height 15
click at [379, 283] on icon at bounding box center [377, 283] width 7 height 7
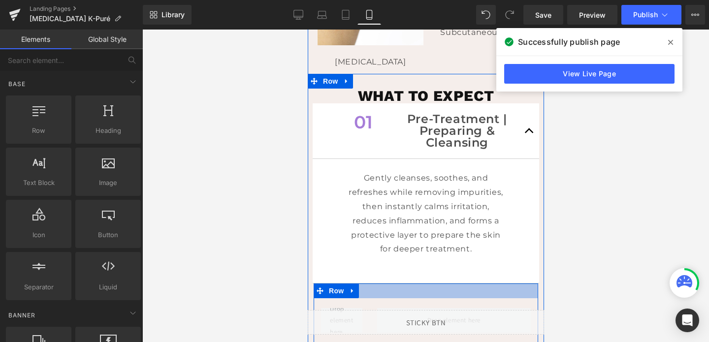
scroll to position [861, 0]
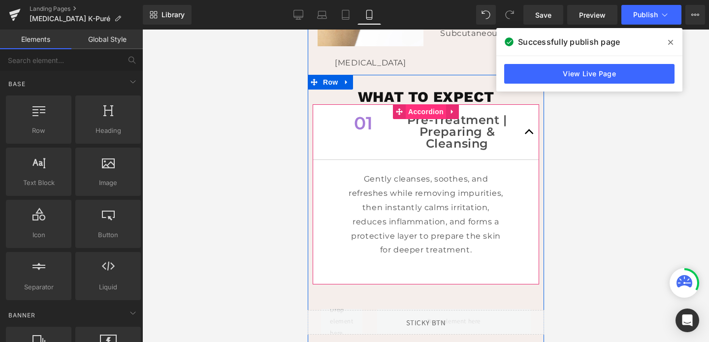
click at [423, 112] on span "Accordion" at bounding box center [425, 111] width 40 height 15
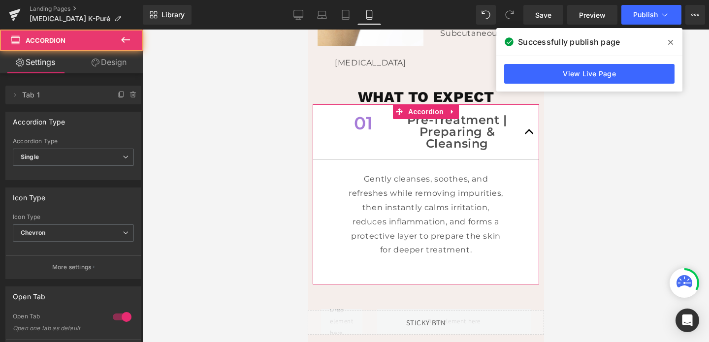
click at [104, 63] on link "Design" at bounding box center [108, 62] width 71 height 22
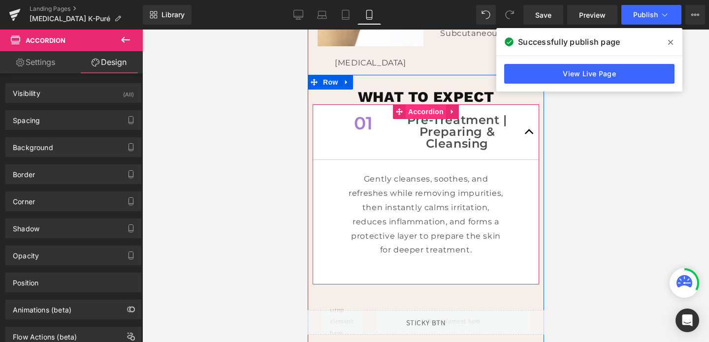
click at [424, 117] on span "Accordion" at bounding box center [425, 111] width 40 height 15
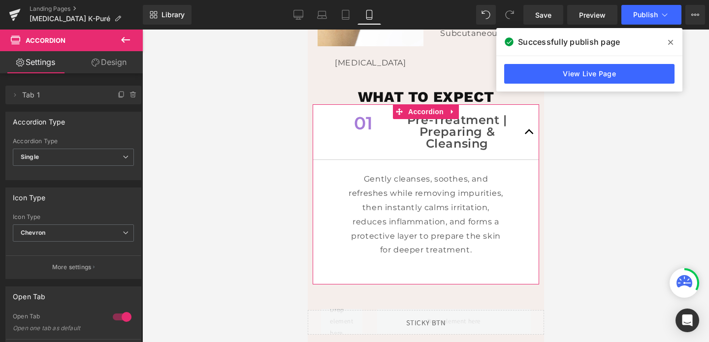
click at [108, 59] on link "Design" at bounding box center [108, 62] width 71 height 22
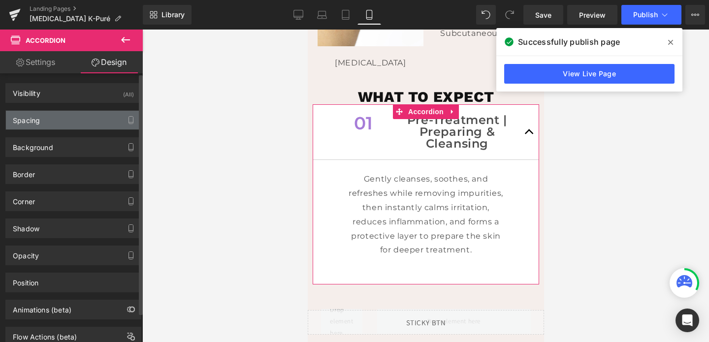
click at [46, 122] on div "Spacing" at bounding box center [73, 120] width 135 height 19
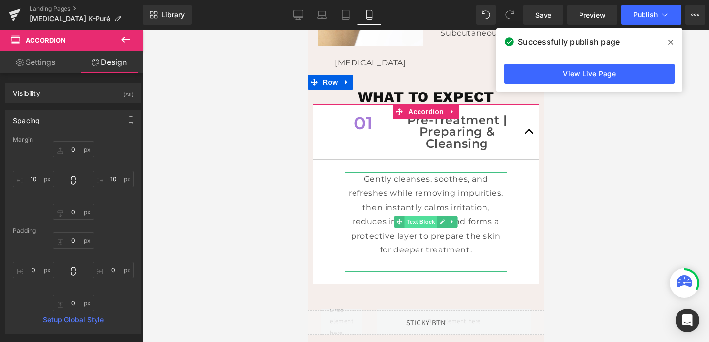
click at [425, 221] on span "Text Block" at bounding box center [420, 222] width 33 height 12
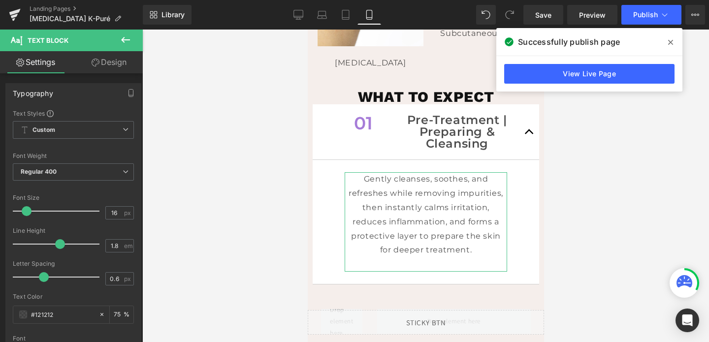
click at [104, 64] on link "Design" at bounding box center [108, 62] width 71 height 22
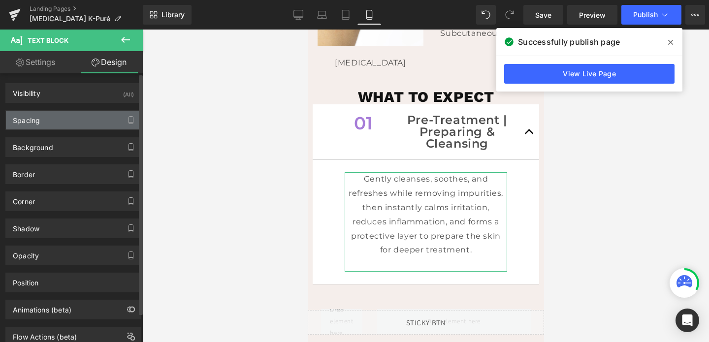
click at [46, 129] on div "Spacing" at bounding box center [73, 120] width 135 height 19
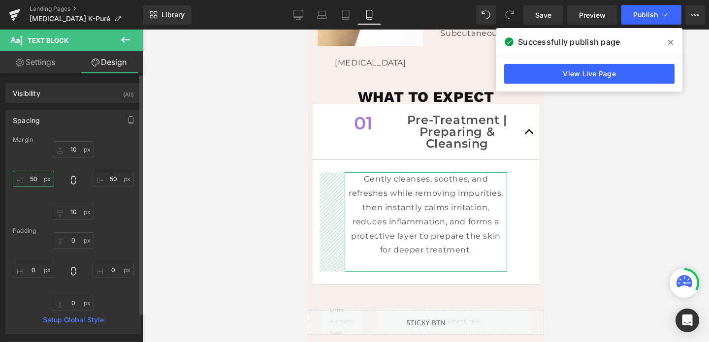
click at [29, 178] on input "50" at bounding box center [33, 179] width 41 height 16
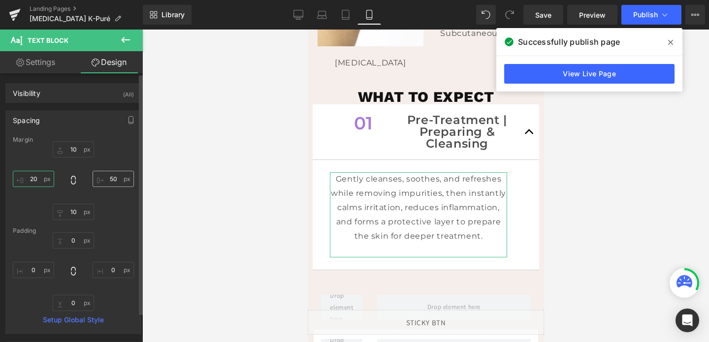
type input "20"
click at [112, 179] on input "50" at bounding box center [113, 179] width 41 height 16
type input "20"
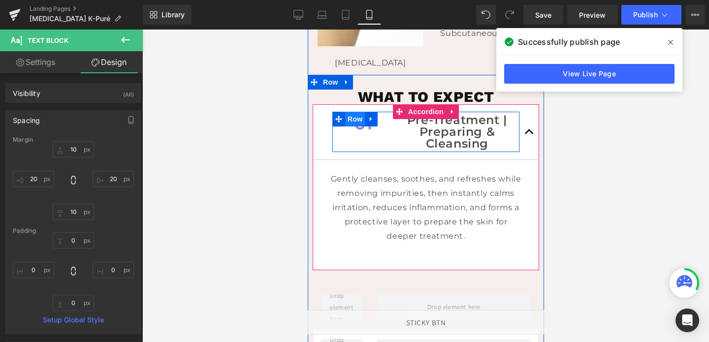
click at [351, 119] on span "Row" at bounding box center [355, 119] width 20 height 15
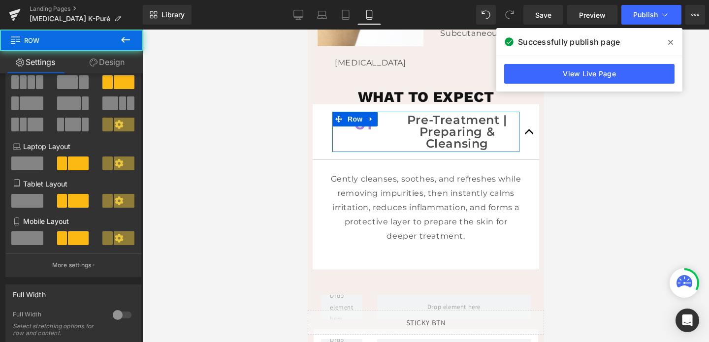
scroll to position [164, 0]
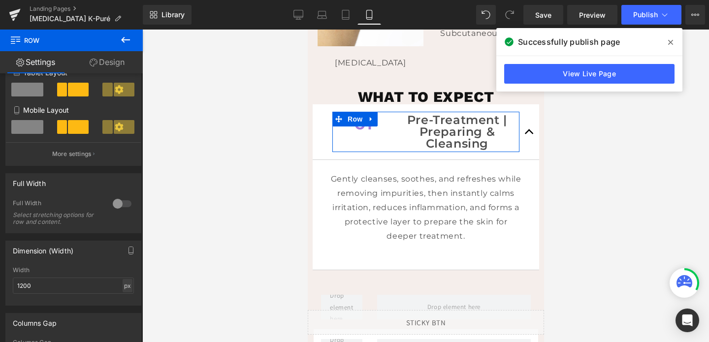
click at [123, 285] on div "px" at bounding box center [128, 285] width 10 height 13
click at [123, 305] on li "%" at bounding box center [127, 301] width 12 height 14
type input "100"
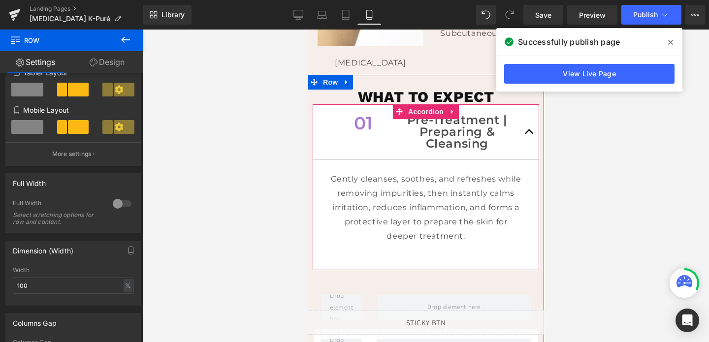
click at [528, 134] on button "button" at bounding box center [529, 131] width 20 height 55
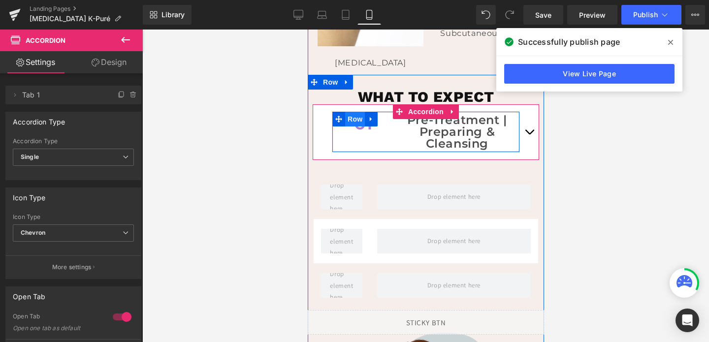
click at [356, 121] on span "Row" at bounding box center [355, 119] width 20 height 15
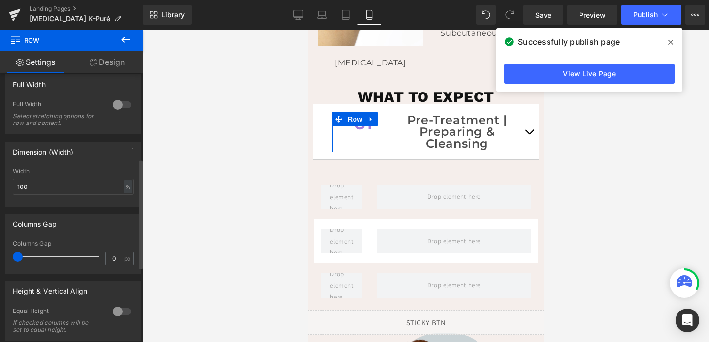
scroll to position [273, 0]
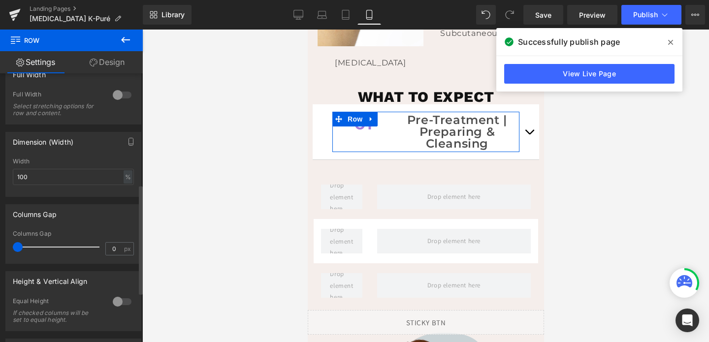
click at [113, 308] on div at bounding box center [122, 302] width 24 height 16
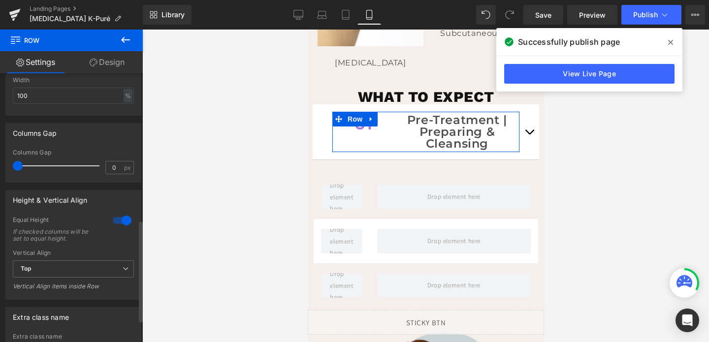
scroll to position [387, 0]
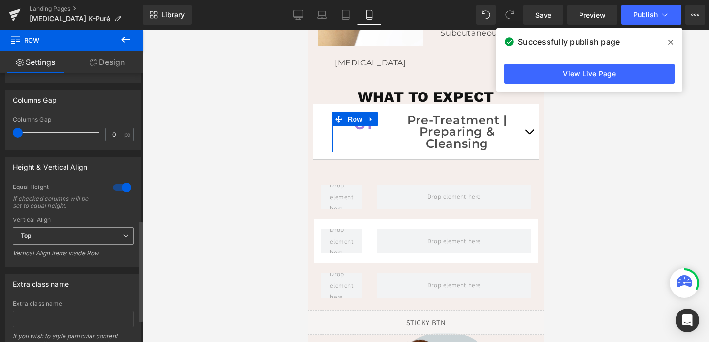
click at [79, 235] on span "Top" at bounding box center [73, 236] width 121 height 17
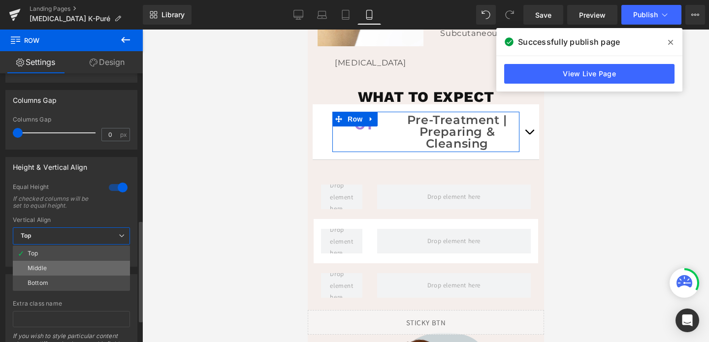
click at [63, 267] on li "Middle" at bounding box center [71, 268] width 117 height 15
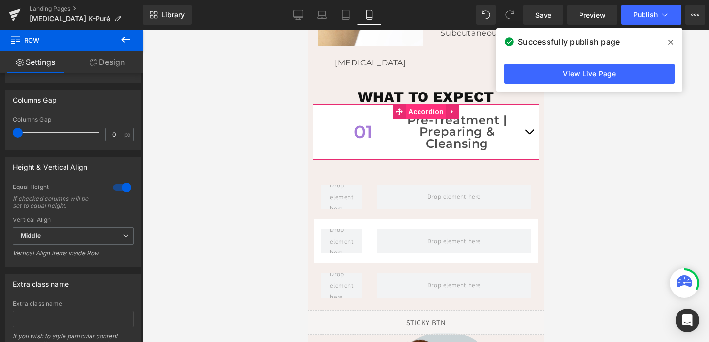
click at [420, 115] on span "Accordion" at bounding box center [425, 111] width 40 height 15
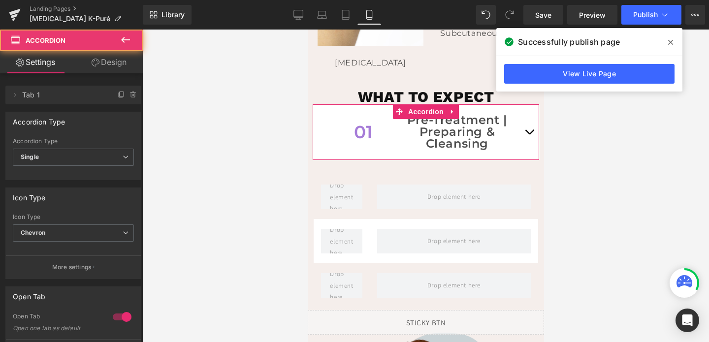
click at [101, 71] on link "Design" at bounding box center [108, 62] width 71 height 22
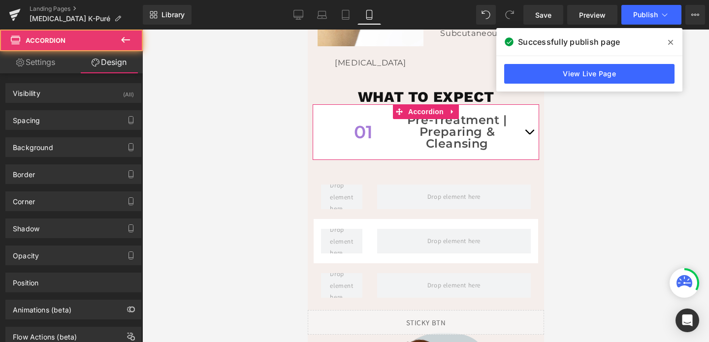
type input "0"
type input "10"
type input "0"
type input "10"
type input "0"
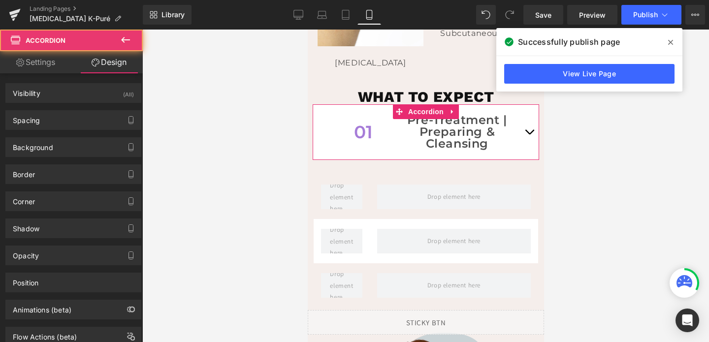
type input "0"
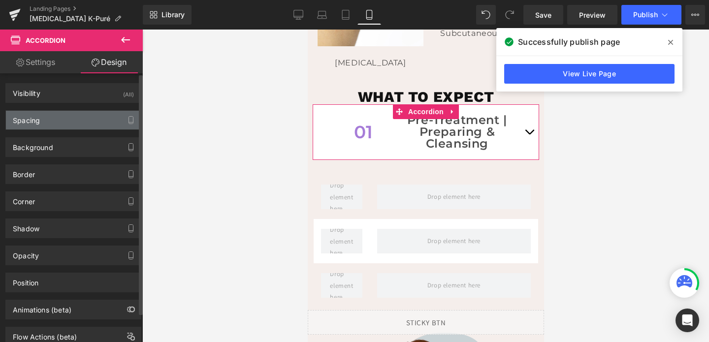
click at [53, 120] on div "Spacing" at bounding box center [73, 120] width 135 height 19
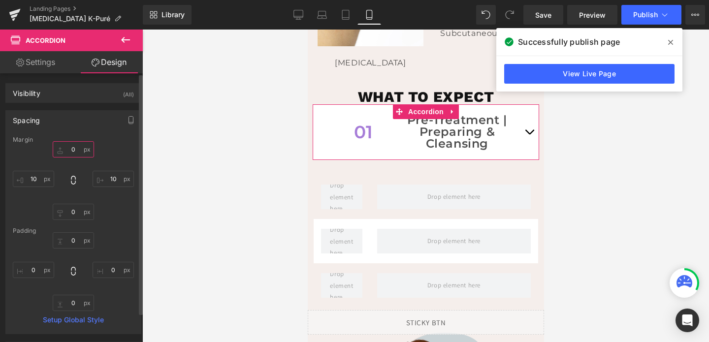
click at [75, 149] on input "0" at bounding box center [73, 149] width 41 height 16
type input "20"
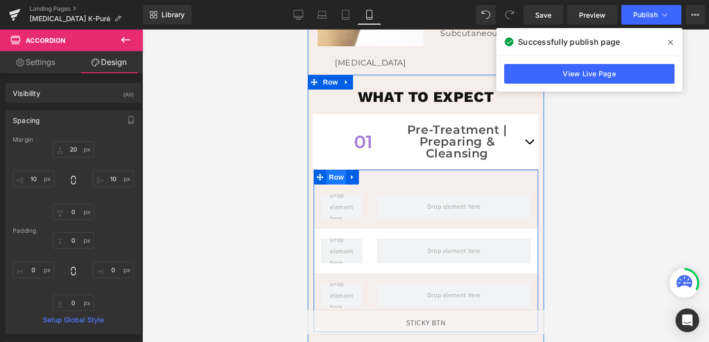
click at [337, 182] on span "Row" at bounding box center [336, 177] width 20 height 15
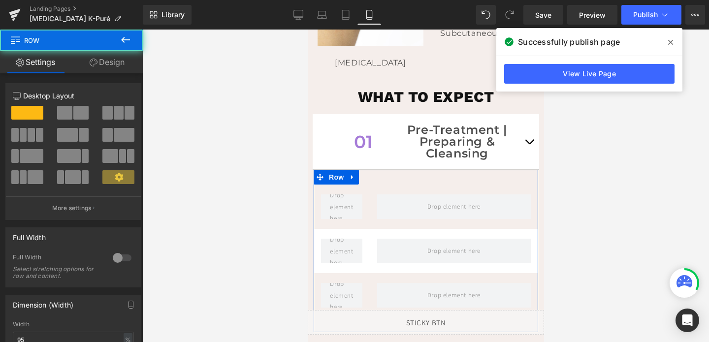
click at [107, 61] on link "Design" at bounding box center [106, 62] width 71 height 22
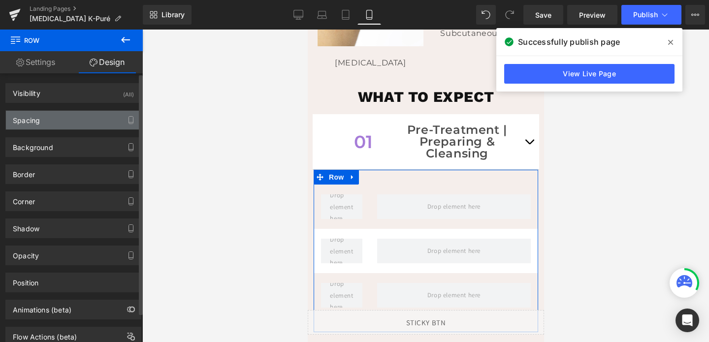
click at [61, 128] on div "Spacing" at bounding box center [73, 120] width 135 height 19
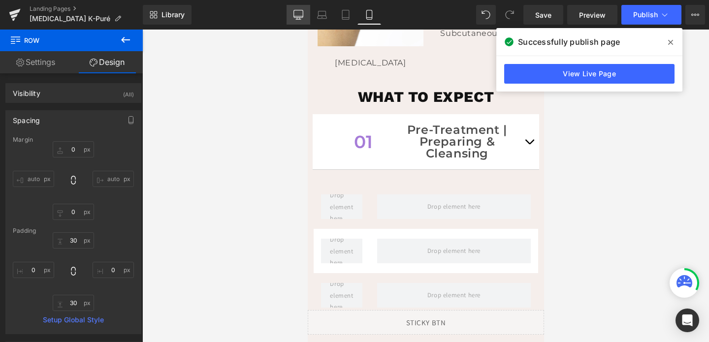
click at [294, 16] on icon at bounding box center [298, 13] width 9 height 7
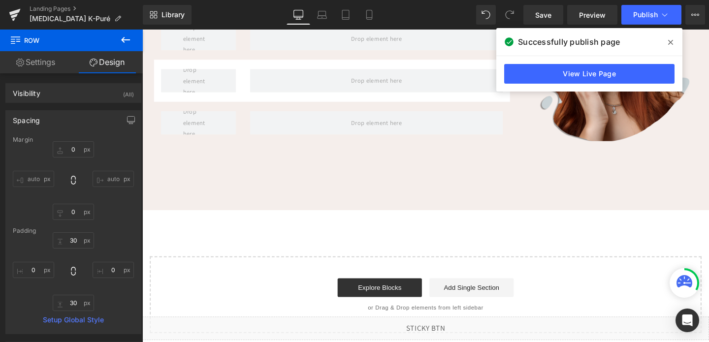
type input "0"
type input "30"
type input "0"
type input "30"
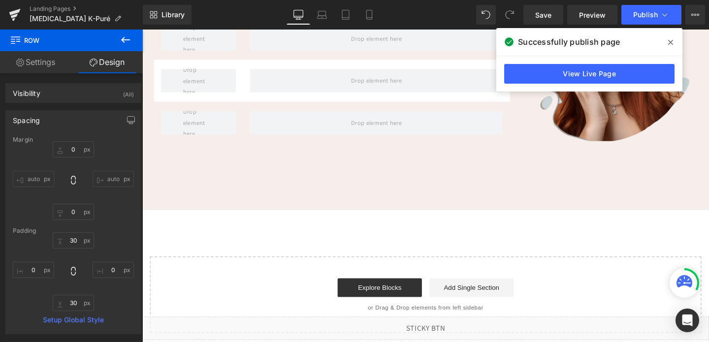
type input "0"
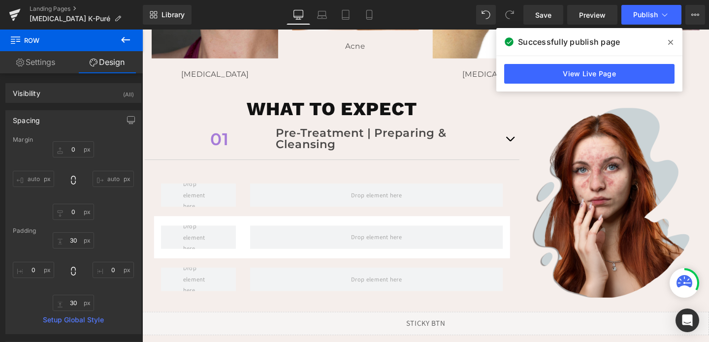
scroll to position [546, 0]
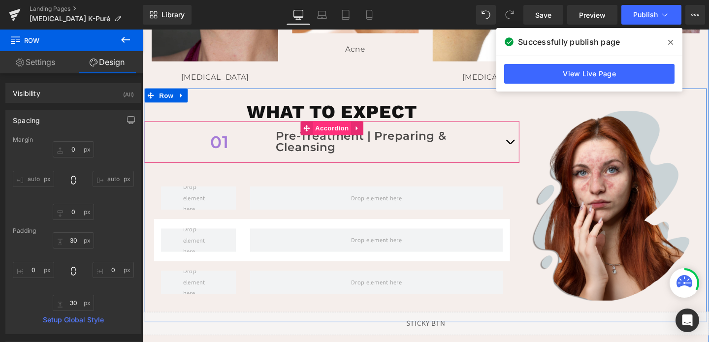
click at [334, 131] on span "Accordion" at bounding box center [342, 133] width 40 height 15
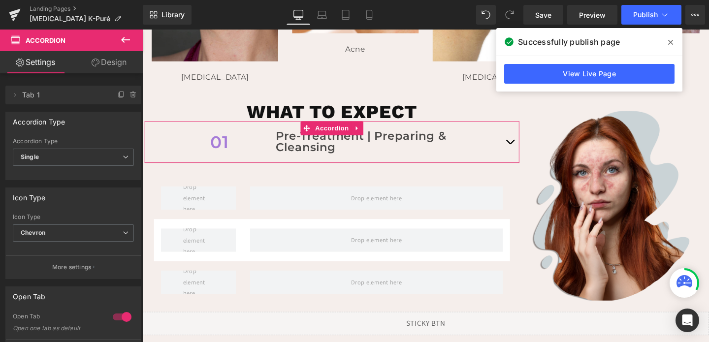
click at [108, 61] on link "Design" at bounding box center [108, 62] width 71 height 22
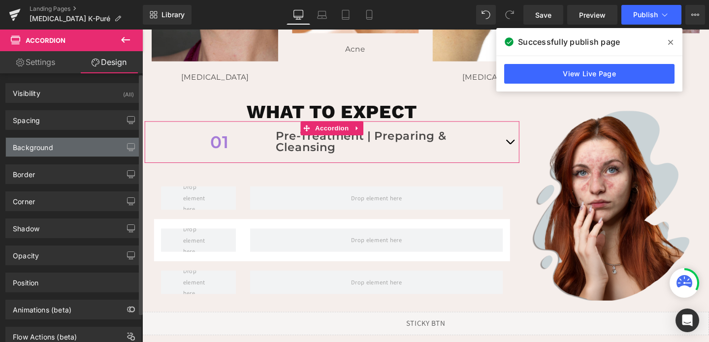
click at [47, 147] on div "Background" at bounding box center [33, 145] width 40 height 14
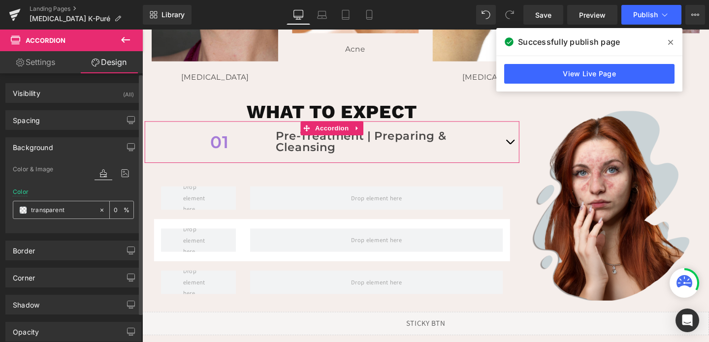
click at [52, 211] on input "transparent" at bounding box center [62, 210] width 63 height 11
type input "d"
type input "fff"
type input "100"
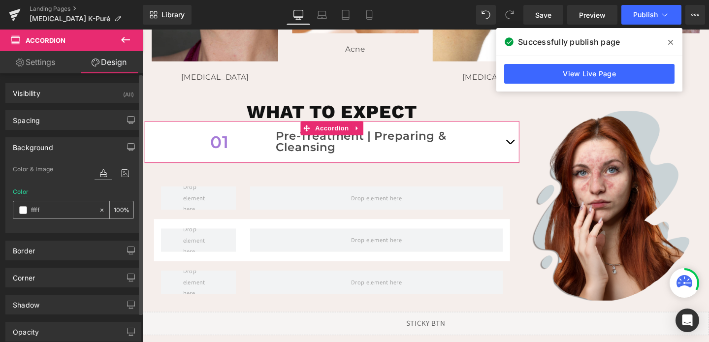
type input "fffff"
type input "0"
type input "ffffff"
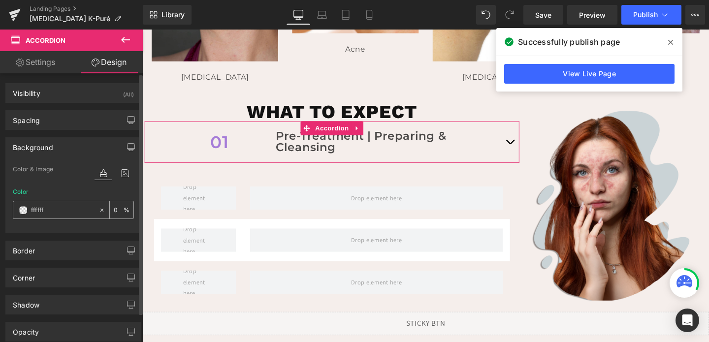
type input "100"
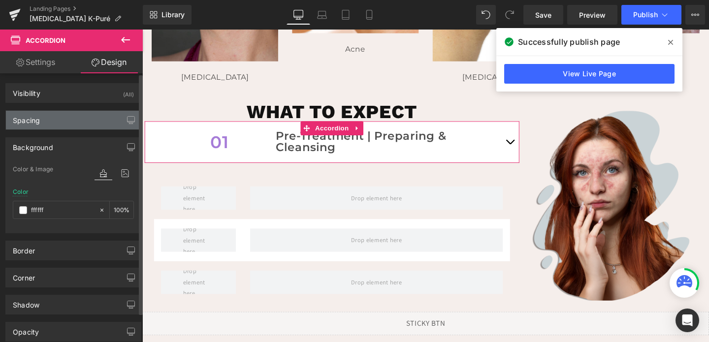
type input "#ffffff"
click at [72, 125] on div "Spacing" at bounding box center [73, 120] width 135 height 19
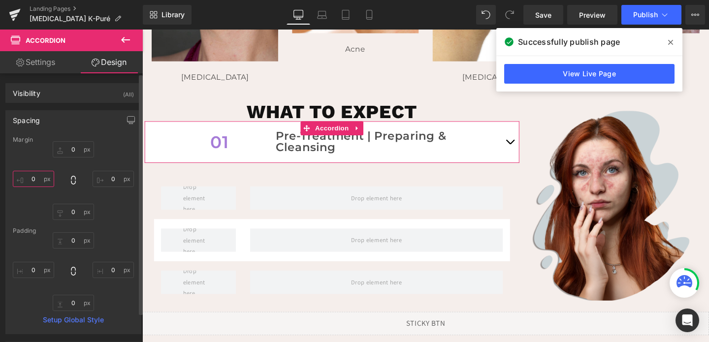
click at [36, 182] on input "0" at bounding box center [33, 179] width 41 height 16
type input "10"
click at [106, 179] on input "0" at bounding box center [113, 179] width 41 height 16
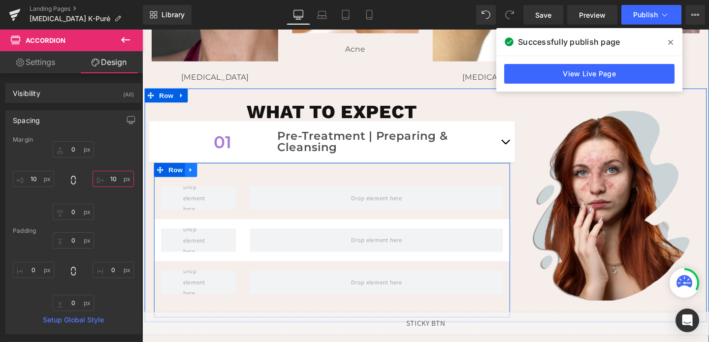
type input "10"
click at [196, 179] on icon at bounding box center [193, 177] width 7 height 7
click at [218, 183] on link at bounding box center [219, 177] width 13 height 15
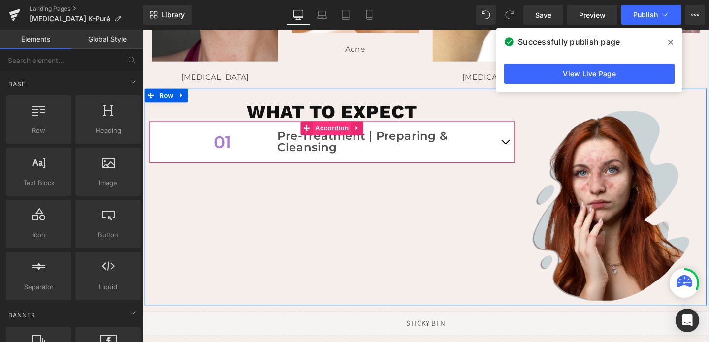
click at [346, 132] on span "Accordion" at bounding box center [342, 133] width 40 height 15
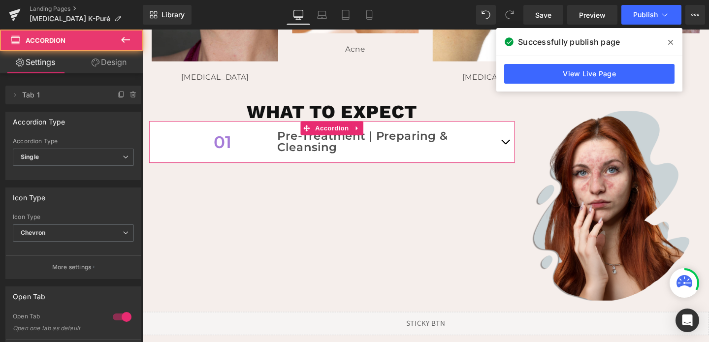
click at [106, 64] on link "Design" at bounding box center [108, 62] width 71 height 22
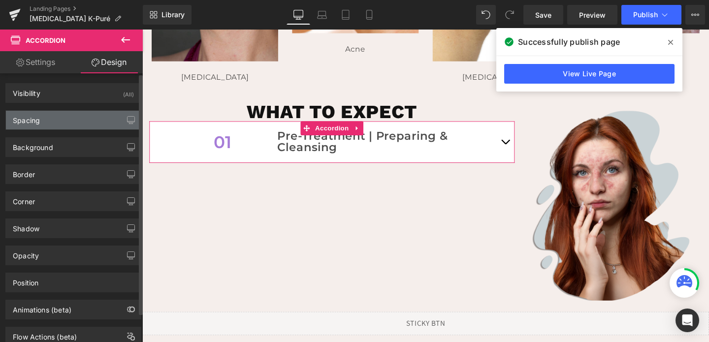
click at [33, 119] on div "Spacing" at bounding box center [26, 118] width 27 height 14
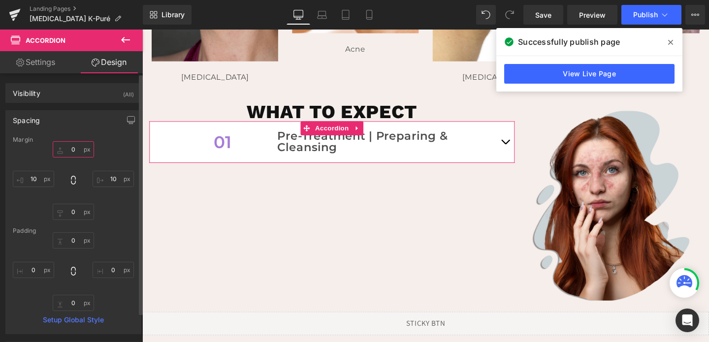
click at [67, 147] on input "0" at bounding box center [73, 149] width 41 height 16
type input "2nd 0"
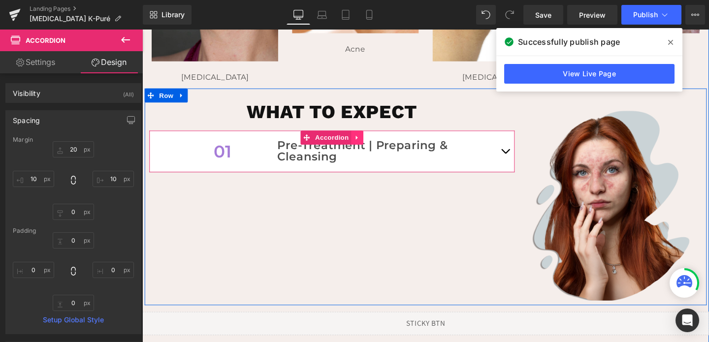
click at [371, 141] on icon at bounding box center [368, 143] width 7 height 7
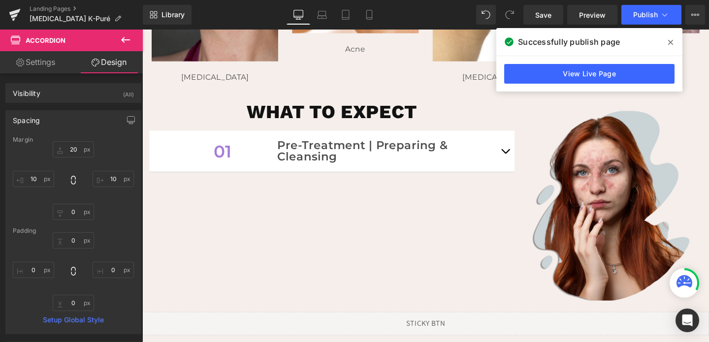
click at [322, 25] on div "Library Desktop Desktop Laptop Tablet Mobile Save Preview Publish Scheduled Vie…" at bounding box center [426, 15] width 566 height 30
click at [323, 17] on icon at bounding box center [322, 15] width 10 height 10
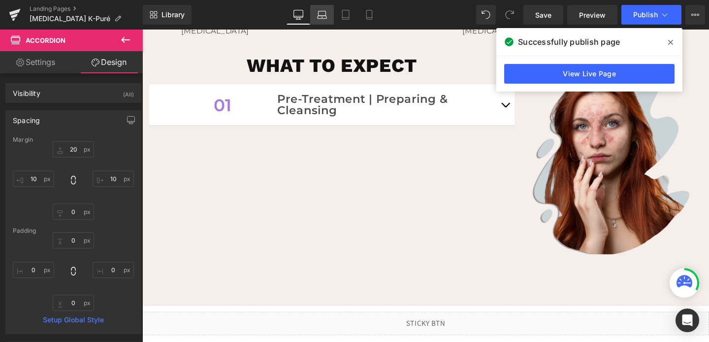
type input "0"
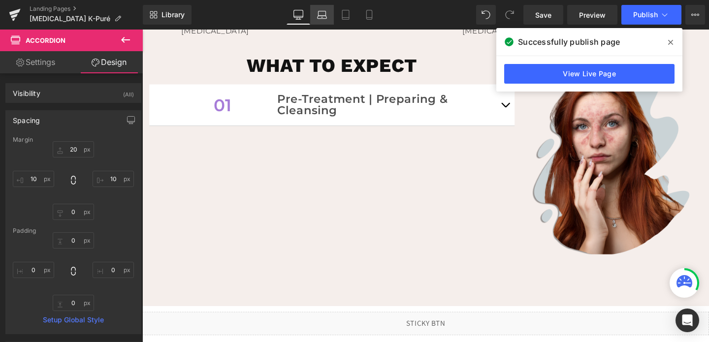
type input "0"
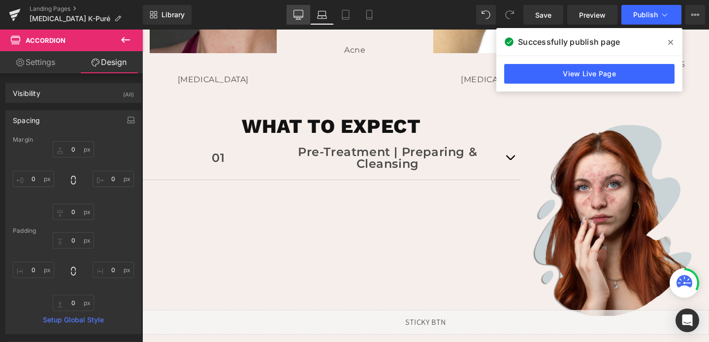
click at [298, 22] on link "Desktop" at bounding box center [299, 15] width 24 height 20
type input "20"
type input "10"
type input "0"
type input "10"
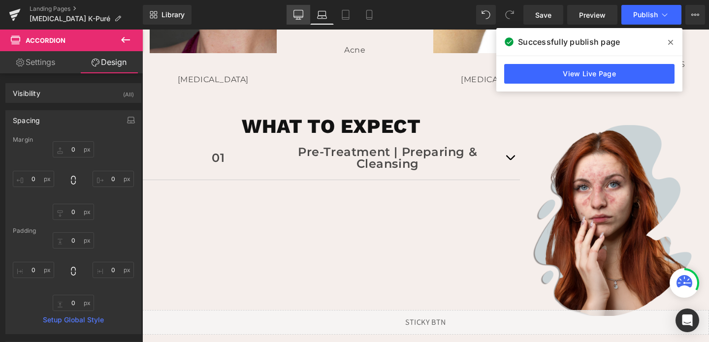
type input "0"
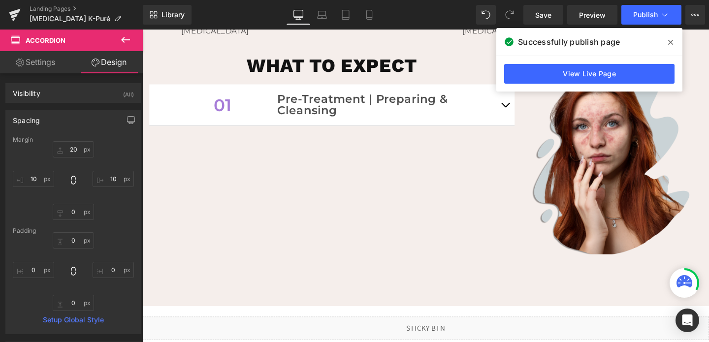
scroll to position [546, 0]
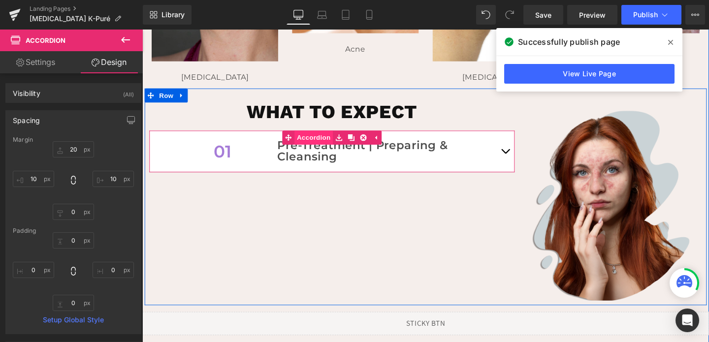
click at [315, 145] on link "Accordion" at bounding box center [316, 143] width 53 height 15
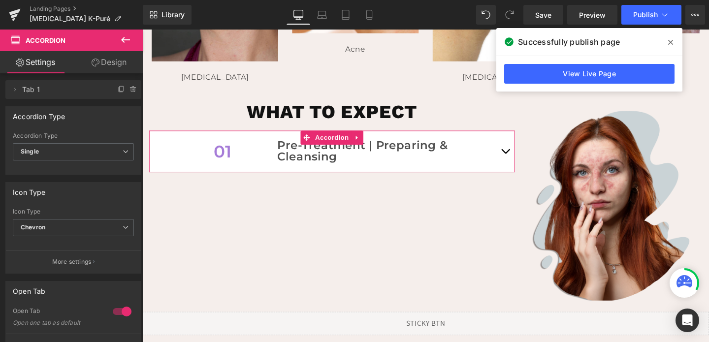
scroll to position [0, 0]
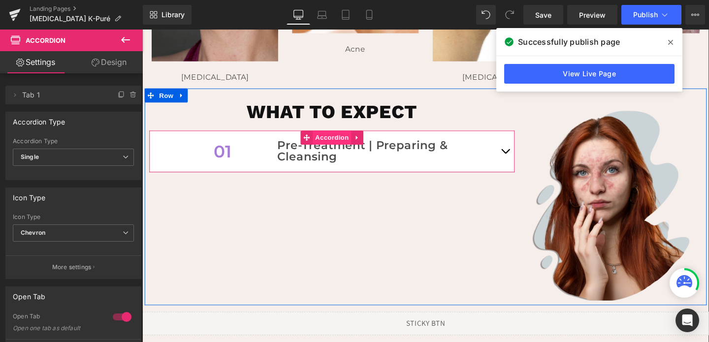
click at [348, 141] on span "Accordion" at bounding box center [342, 143] width 40 height 15
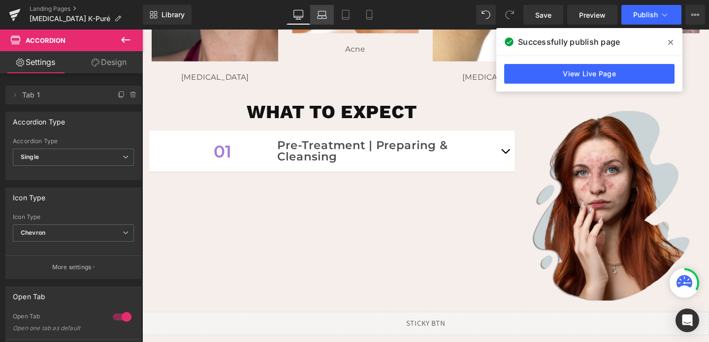
click at [317, 19] on icon at bounding box center [322, 15] width 10 height 10
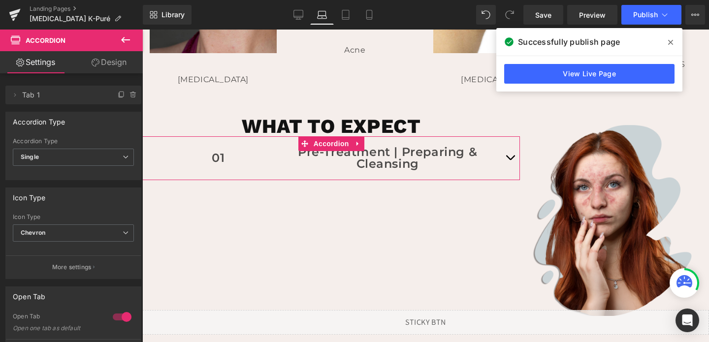
click at [121, 59] on link "Design" at bounding box center [108, 62] width 71 height 22
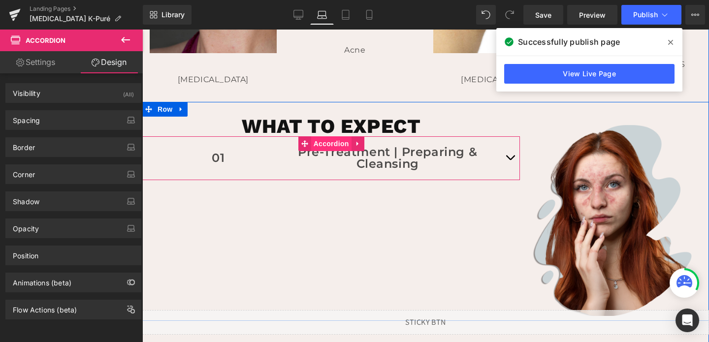
click at [337, 142] on span "Accordion" at bounding box center [331, 143] width 40 height 15
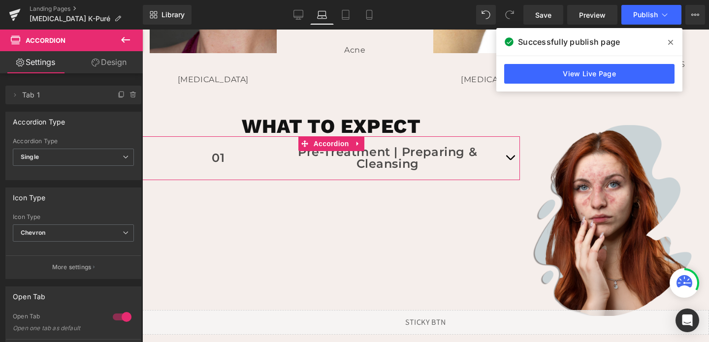
click at [110, 67] on link "Design" at bounding box center [108, 62] width 71 height 22
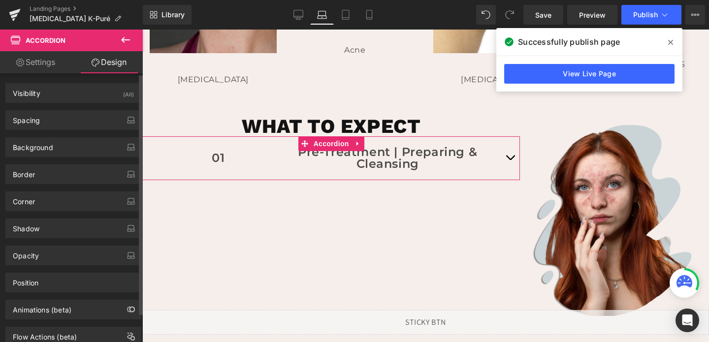
click at [35, 157] on div "Background Color & Image color transparent Color transparent 0 % Image Replace …" at bounding box center [73, 147] width 136 height 20
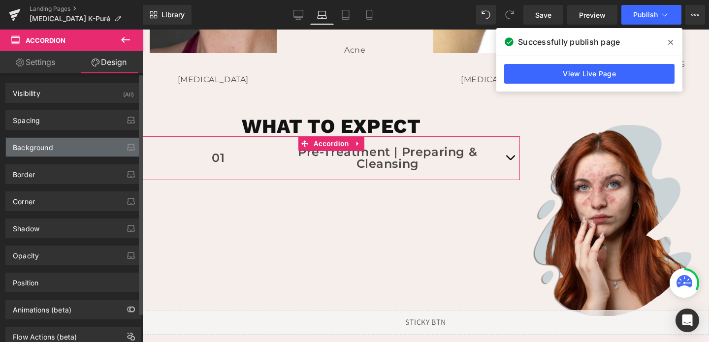
click at [47, 145] on div "Background" at bounding box center [33, 145] width 40 height 14
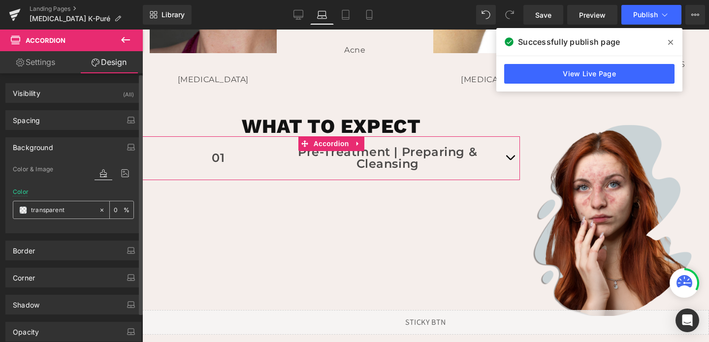
click at [58, 211] on input "transparent" at bounding box center [62, 210] width 63 height 11
click at [100, 210] on icon at bounding box center [101, 209] width 3 height 3
click at [78, 211] on input "none" at bounding box center [62, 210] width 63 height 11
type input "fff"
type input "100"
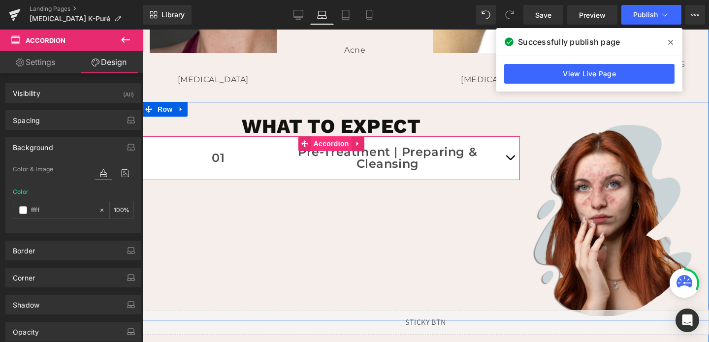
type input "fffff"
type input "0"
type input "ffffff"
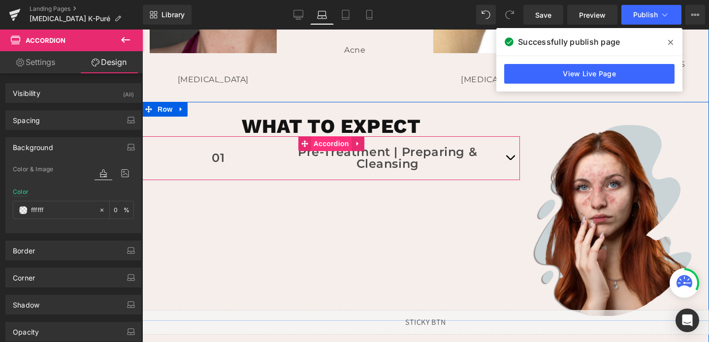
type input "100"
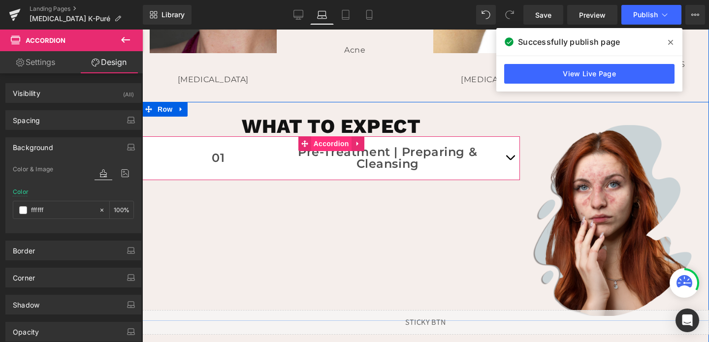
type input "fffffff"
type input "0"
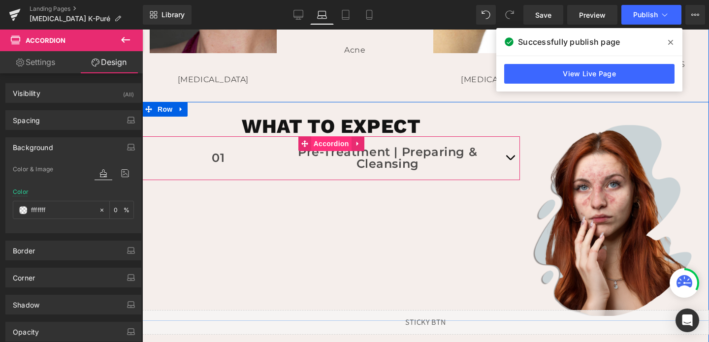
type input "ffffff"
type input "100"
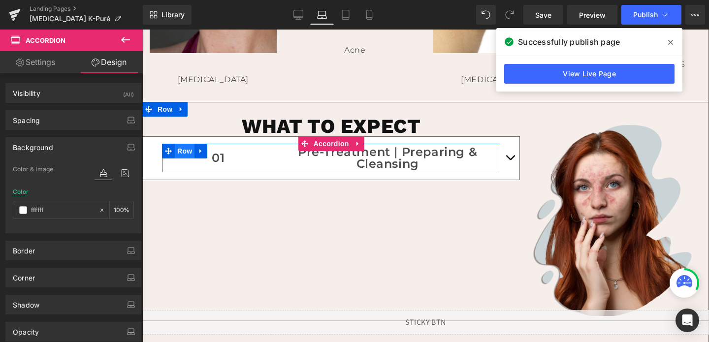
click at [181, 154] on span "Row" at bounding box center [185, 151] width 20 height 15
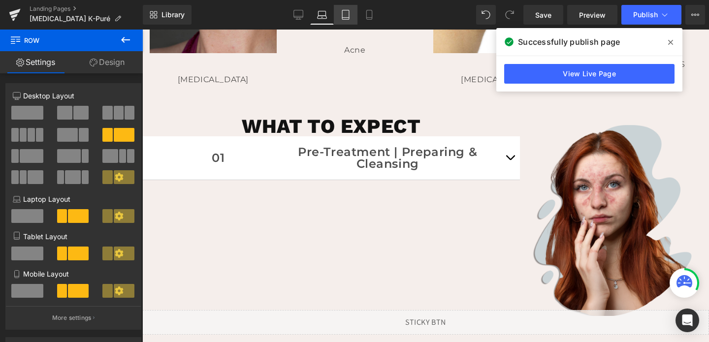
click at [347, 15] on icon at bounding box center [346, 15] width 10 height 10
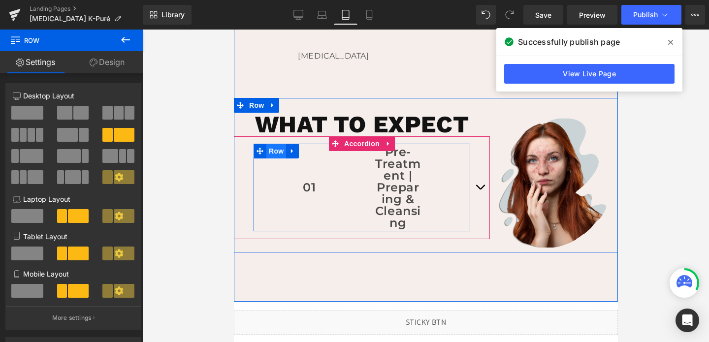
click at [274, 150] on span "Row" at bounding box center [276, 151] width 20 height 15
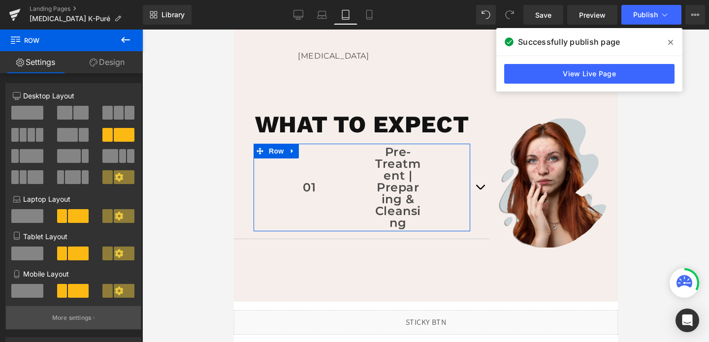
click at [70, 321] on p "More settings" at bounding box center [71, 318] width 39 height 9
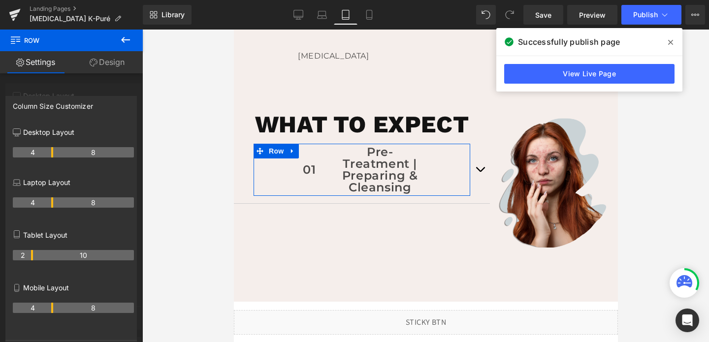
drag, startPoint x: 52, startPoint y: 256, endPoint x: 35, endPoint y: 258, distance: 16.9
click at [35, 258] on tr "2 10" at bounding box center [73, 255] width 121 height 10
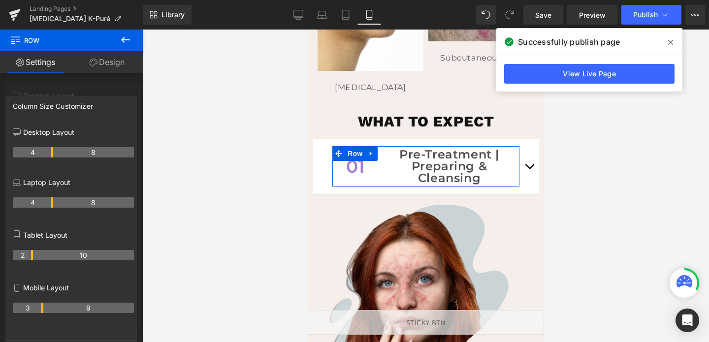
scroll to position [839, 0]
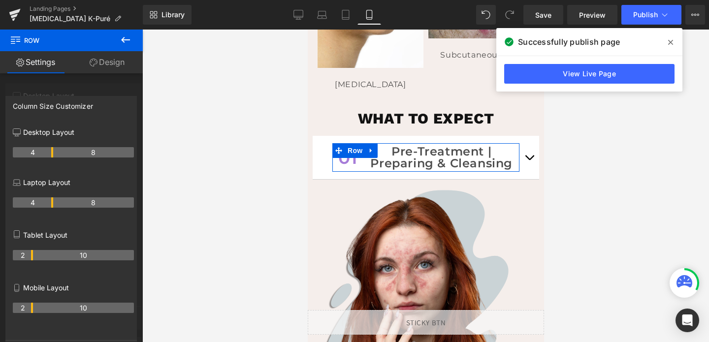
drag, startPoint x: 52, startPoint y: 309, endPoint x: 34, endPoint y: 316, distance: 19.0
click at [34, 316] on div "2 10" at bounding box center [73, 312] width 121 height 28
type input "1200"
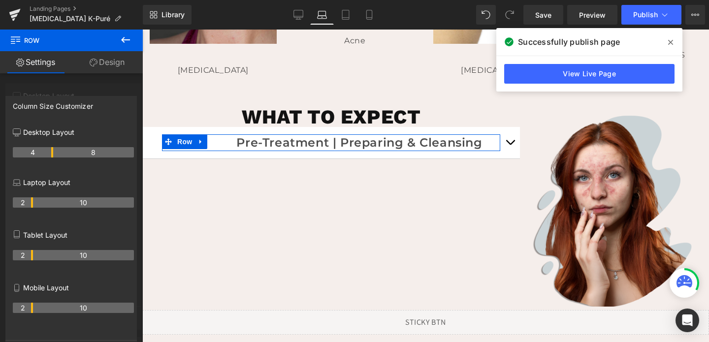
scroll to position [602, 0]
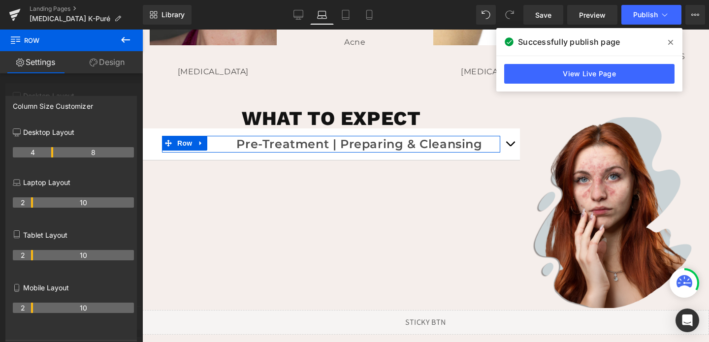
drag, startPoint x: 53, startPoint y: 204, endPoint x: 36, endPoint y: 208, distance: 16.8
click at [36, 208] on div "2 10" at bounding box center [73, 207] width 121 height 28
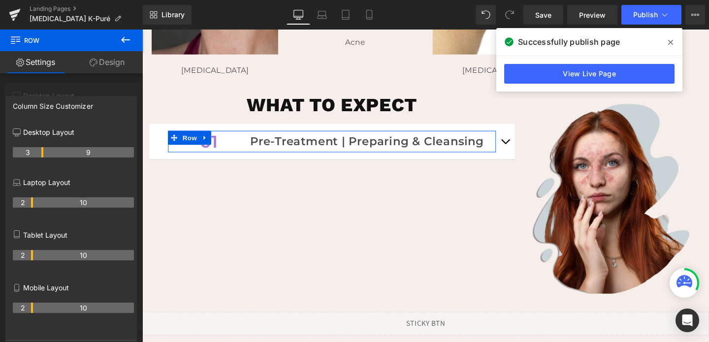
drag, startPoint x: 52, startPoint y: 153, endPoint x: 40, endPoint y: 155, distance: 11.6
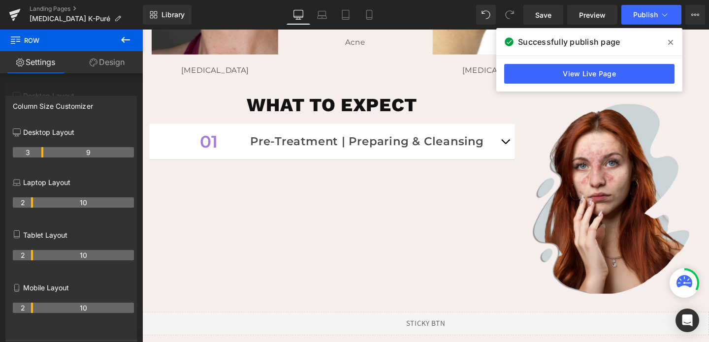
click at [524, 148] on div at bounding box center [440, 194] width 596 height 329
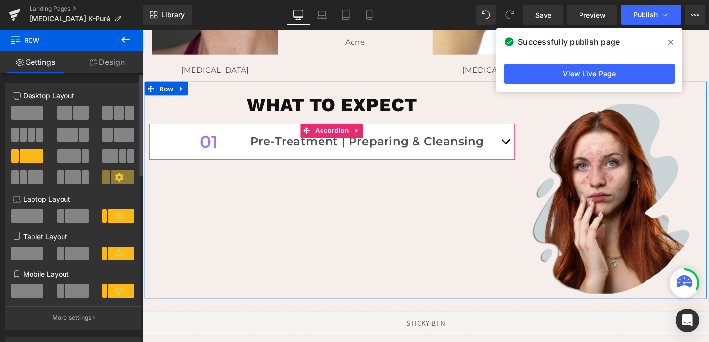
click at [524, 150] on span "button" at bounding box center [524, 150] width 0 height 0
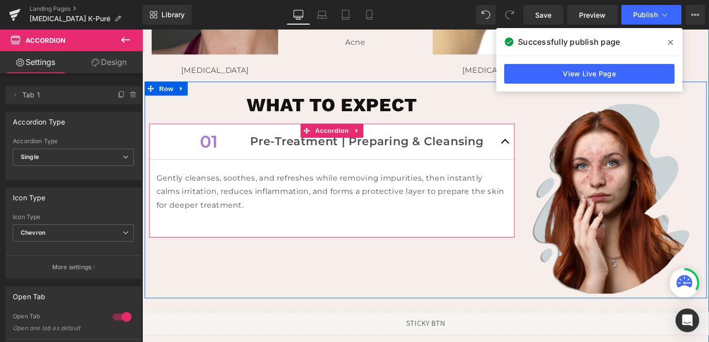
click at [524, 148] on button "button" at bounding box center [524, 147] width 20 height 37
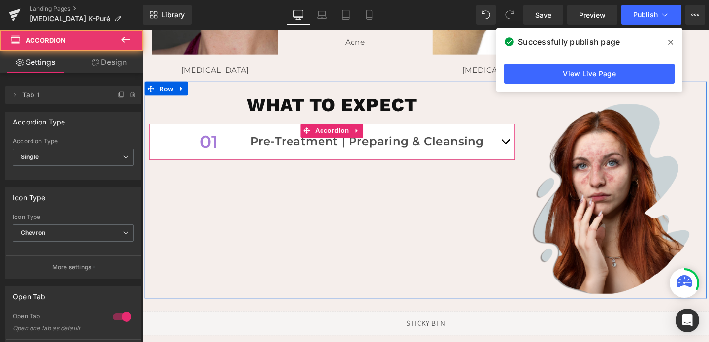
click at [524, 150] on span "button" at bounding box center [524, 150] width 0 height 0
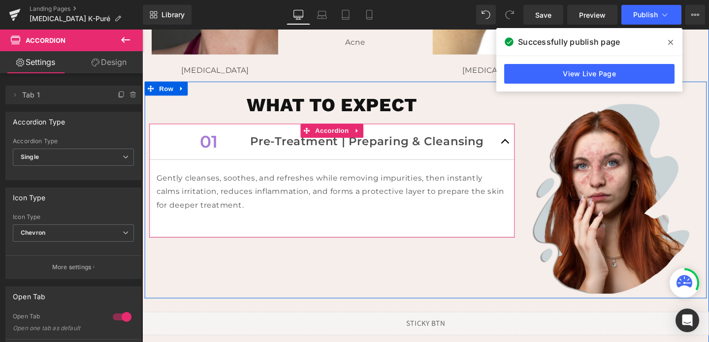
click at [524, 148] on button "button" at bounding box center [524, 147] width 20 height 37
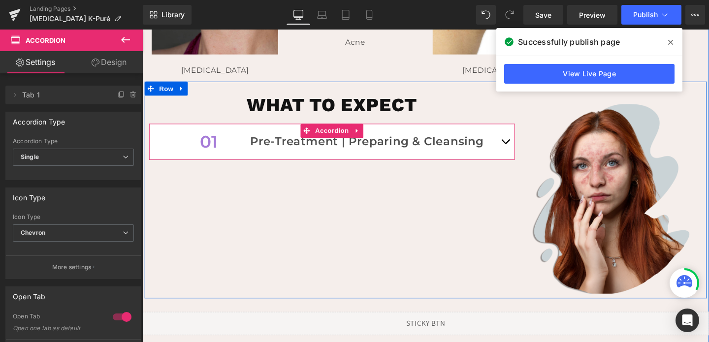
click at [524, 150] on span "button" at bounding box center [524, 150] width 0 height 0
